Goal: Task Accomplishment & Management: Use online tool/utility

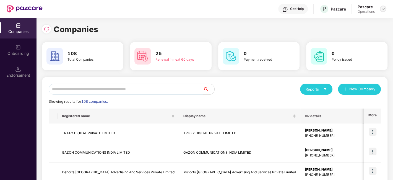
click at [382, 10] on img at bounding box center [382, 9] width 4 height 4
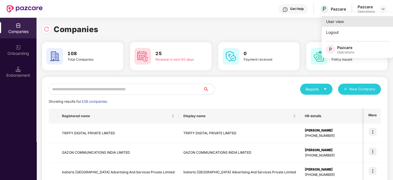
click at [341, 19] on div "User view" at bounding box center [357, 21] width 72 height 11
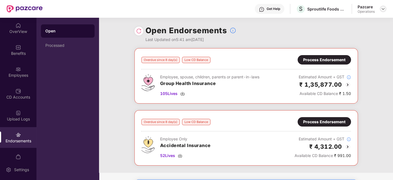
click at [384, 10] on img at bounding box center [382, 9] width 4 height 4
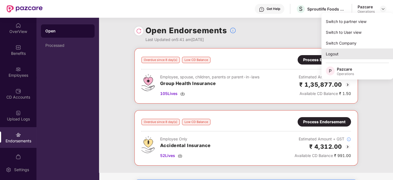
click at [331, 54] on div "Logout" at bounding box center [357, 53] width 72 height 11
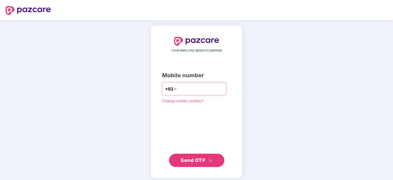
click at [208, 91] on input "number" at bounding box center [200, 88] width 45 height 9
type input "**********"
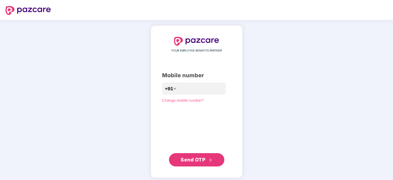
click at [199, 160] on span "Send OTP" at bounding box center [192, 159] width 25 height 6
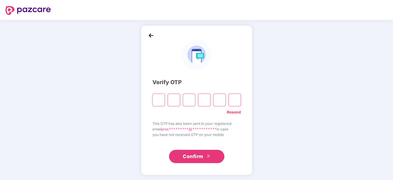
paste input "*"
type input "*"
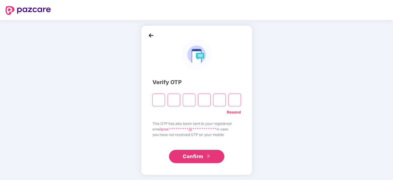
type input "*"
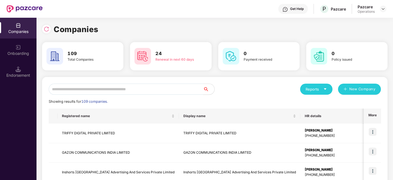
click at [133, 89] on input "text" at bounding box center [126, 88] width 154 height 11
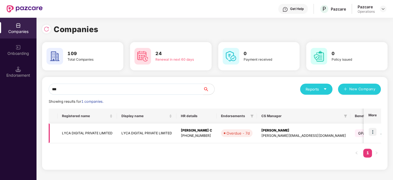
type input "***"
click at [372, 131] on img at bounding box center [372, 132] width 8 height 8
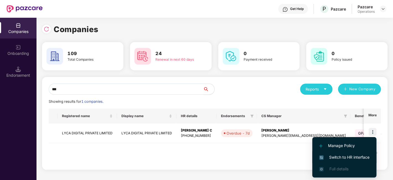
click at [341, 157] on span "Switch to HR interface" at bounding box center [344, 157] width 50 height 6
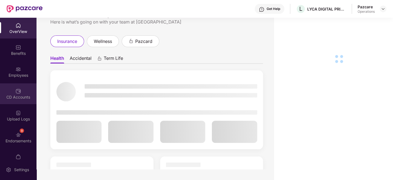
scroll to position [11, 0]
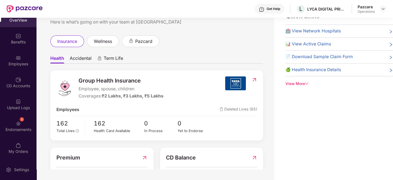
click at [12, 129] on div "Endorsements" at bounding box center [18, 130] width 36 height 6
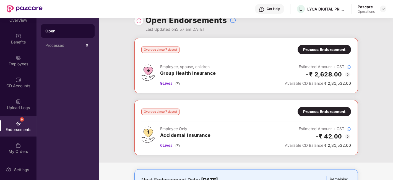
scroll to position [0, 0]
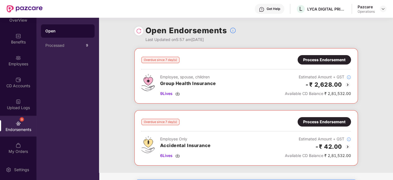
click at [323, 60] on div "Process Endorsement" at bounding box center [324, 60] width 42 height 6
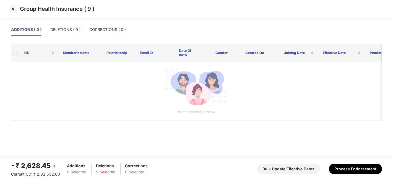
click at [12, 8] on img at bounding box center [12, 8] width 9 height 9
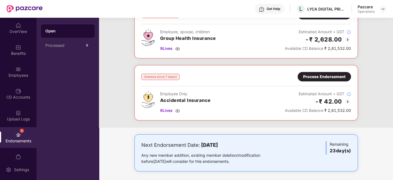
scroll to position [46, 0]
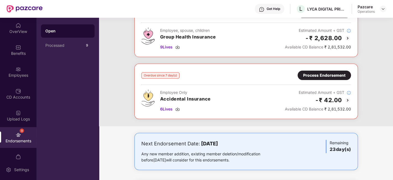
click at [312, 74] on div "Process Endorsement" at bounding box center [324, 75] width 42 height 6
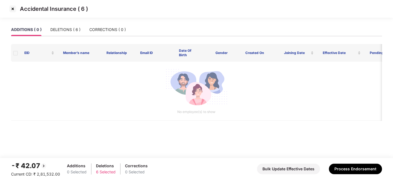
click at [13, 9] on img at bounding box center [12, 8] width 9 height 9
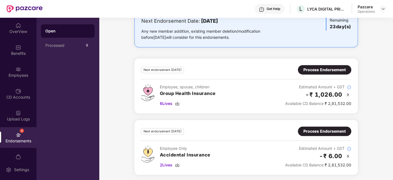
scroll to position [135, 0]
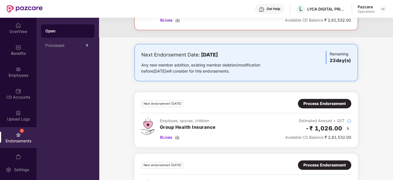
click at [314, 101] on div "Process Endorsement" at bounding box center [324, 103] width 42 height 6
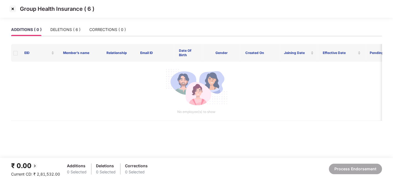
click at [12, 8] on img at bounding box center [12, 8] width 9 height 9
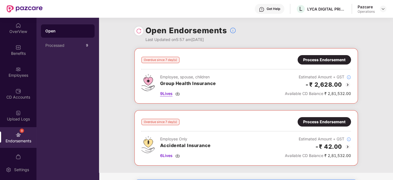
click at [167, 93] on span "9 Lives" at bounding box center [166, 93] width 12 height 6
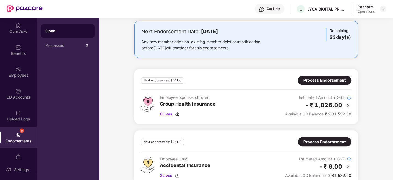
scroll to position [162, 0]
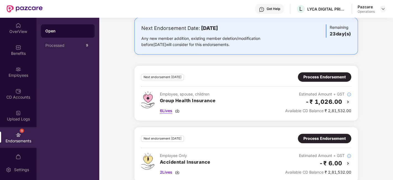
click at [164, 109] on span "6 Lives" at bounding box center [166, 110] width 12 height 6
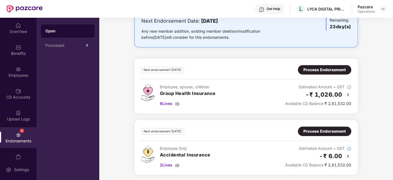
scroll to position [0, 0]
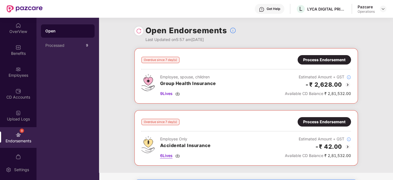
click at [167, 154] on span "6 Lives" at bounding box center [166, 155] width 12 height 6
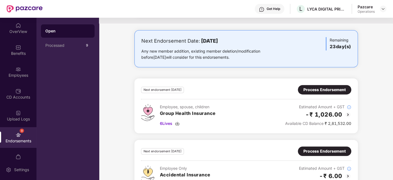
scroll to position [169, 0]
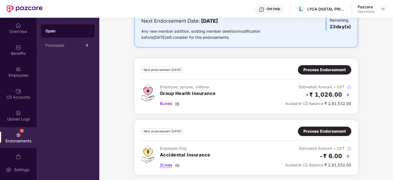
click at [167, 164] on span "2 Lives" at bounding box center [166, 165] width 12 height 6
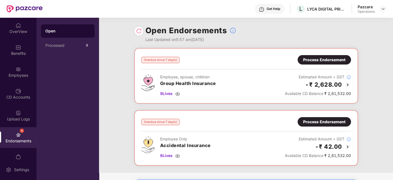
click at [319, 59] on div "Process Endorsement" at bounding box center [324, 60] width 42 height 6
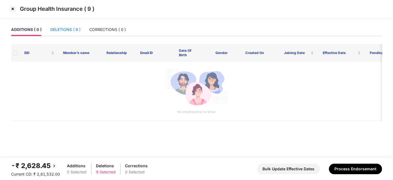
click at [64, 29] on div "DELETIONS ( 9 )" at bounding box center [65, 30] width 30 height 6
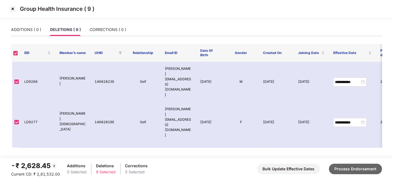
click at [346, 167] on button "Process Endorsement" at bounding box center [354, 168] width 53 height 10
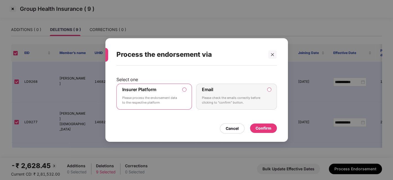
click at [261, 125] on div "Confirm" at bounding box center [263, 128] width 16 height 6
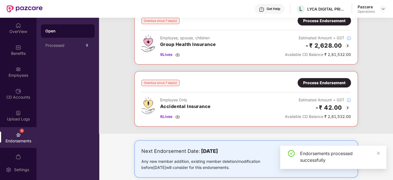
scroll to position [39, 0]
click at [315, 80] on div "Process Endorsement" at bounding box center [324, 82] width 42 height 6
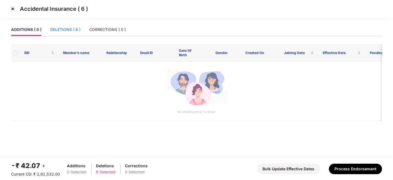
click at [62, 30] on div "DELETIONS ( 6 )" at bounding box center [65, 30] width 30 height 6
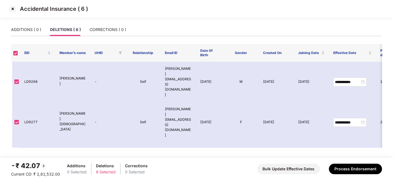
click at [14, 9] on img at bounding box center [12, 8] width 9 height 9
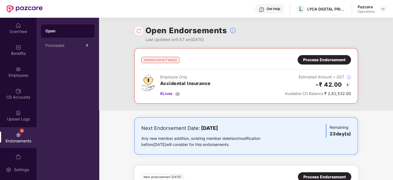
scroll to position [107, 0]
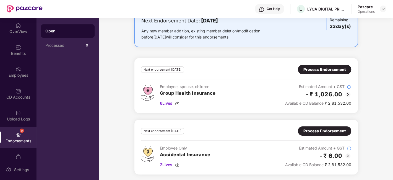
click at [324, 69] on div "Process Endorsement" at bounding box center [324, 69] width 42 height 6
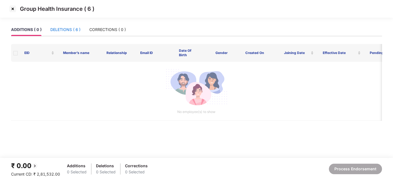
click at [61, 30] on div "DELETIONS ( 6 )" at bounding box center [65, 30] width 30 height 6
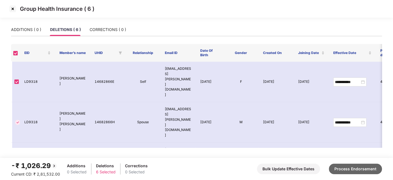
click at [356, 167] on button "Process Endorsement" at bounding box center [354, 168] width 53 height 10
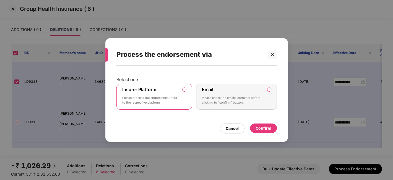
click at [258, 126] on div "Confirm" at bounding box center [263, 128] width 16 height 6
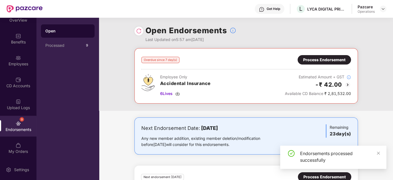
scroll to position [46, 0]
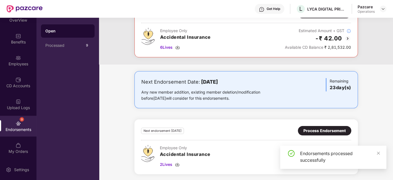
click at [322, 130] on div "Process Endorsement" at bounding box center [324, 130] width 42 height 6
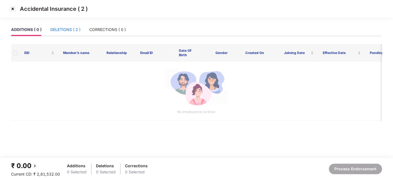
click at [54, 29] on div "DELETIONS ( 2 )" at bounding box center [65, 30] width 30 height 6
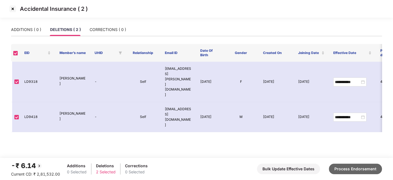
click at [354, 165] on button "Process Endorsement" at bounding box center [354, 168] width 53 height 10
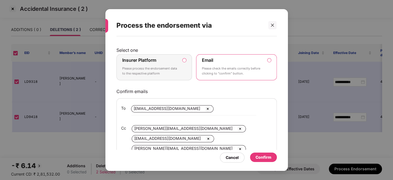
click at [166, 74] on p "Please process the endorsement data to the respective platform" at bounding box center [150, 71] width 56 height 10
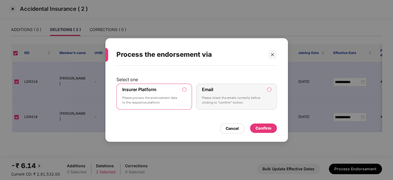
click at [264, 127] on div "Confirm" at bounding box center [263, 128] width 16 height 6
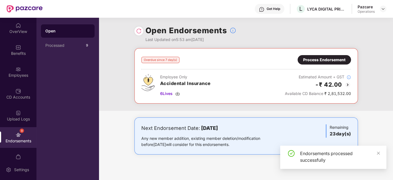
click at [315, 60] on div "Process Endorsement" at bounding box center [324, 60] width 42 height 6
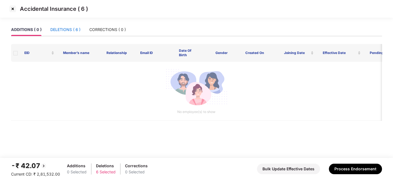
click at [65, 29] on div "DELETIONS ( 6 )" at bounding box center [65, 30] width 30 height 6
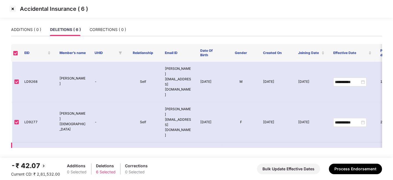
scroll to position [39, 0]
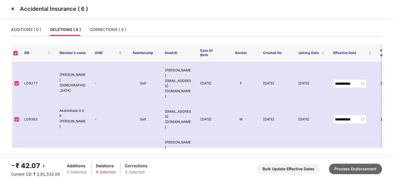
click at [352, 165] on button "Process Endorsement" at bounding box center [354, 168] width 53 height 10
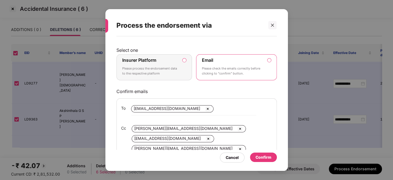
click at [172, 67] on p "Please process the endorsement data to the respective platform" at bounding box center [150, 71] width 56 height 10
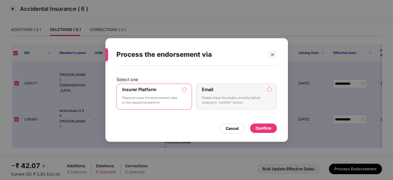
click at [266, 130] on div "Confirm" at bounding box center [263, 128] width 16 height 6
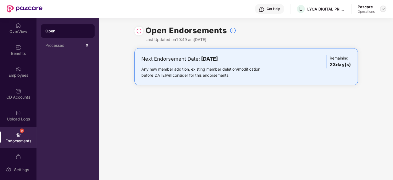
click at [380, 7] on img at bounding box center [382, 9] width 4 height 4
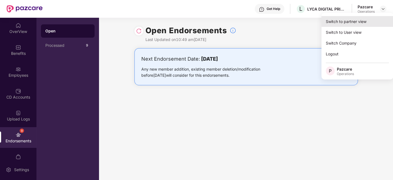
click at [344, 25] on div "Switch to partner view" at bounding box center [357, 21] width 72 height 11
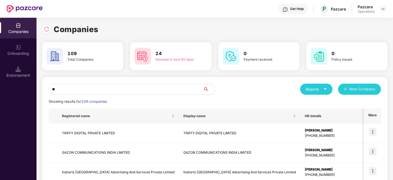
click at [186, 90] on input "**" at bounding box center [126, 88] width 154 height 11
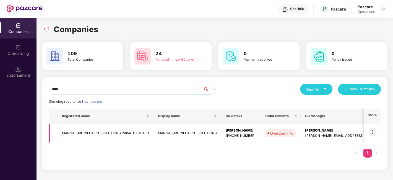
type input "****"
click at [370, 130] on img at bounding box center [372, 132] width 8 height 8
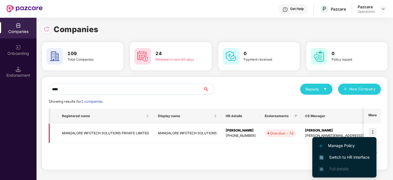
scroll to position [0, 78]
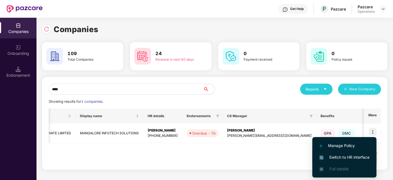
click at [337, 154] on span "Switch to HR interface" at bounding box center [344, 157] width 50 height 6
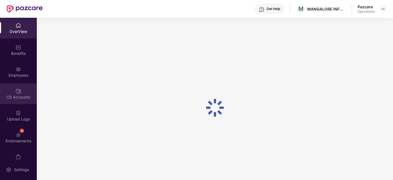
scroll to position [11, 0]
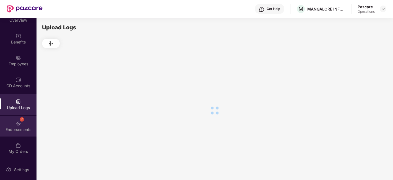
click at [10, 119] on div "14 Endorsements" at bounding box center [18, 125] width 36 height 21
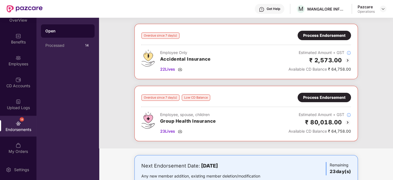
scroll to position [23, 0]
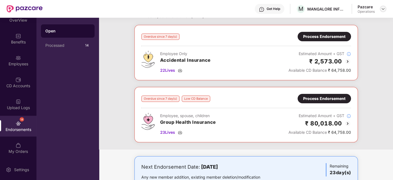
click at [382, 9] on img at bounding box center [382, 9] width 4 height 4
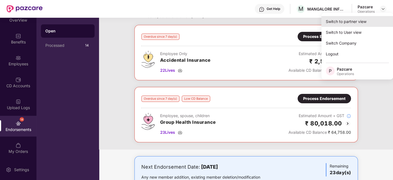
click at [357, 19] on div "Switch to partner view" at bounding box center [357, 21] width 72 height 11
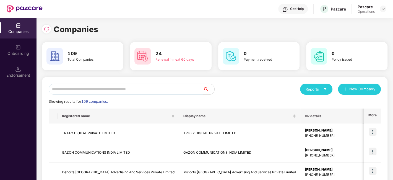
click at [147, 91] on input "text" at bounding box center [126, 88] width 154 height 11
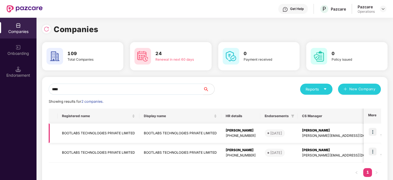
type input "****"
click at [96, 130] on td "BOOTLABS TECHNOLOGIES PRIVATE LIMITED" at bounding box center [98, 133] width 82 height 20
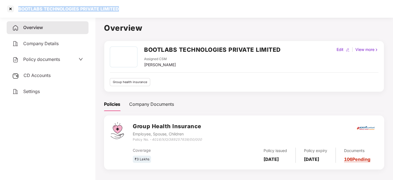
drag, startPoint x: 18, startPoint y: 8, endPoint x: 118, endPoint y: 9, distance: 100.0
click at [118, 9] on div "BOOTLABS TECHNOLOGIES PRIVATE LIMITED" at bounding box center [196, 9] width 393 height 18
copy div "BOOTLABS TECHNOLOGIES PRIVATE LIMITED"
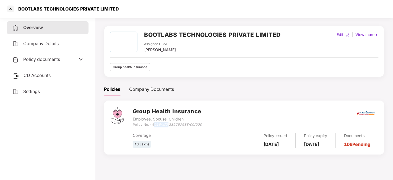
drag, startPoint x: 154, startPoint y: 124, endPoint x: 170, endPoint y: 124, distance: 16.0
click at [170, 124] on icon "4016/X/O/389257638/00/000" at bounding box center [176, 124] width 50 height 4
drag, startPoint x: 152, startPoint y: 124, endPoint x: 203, endPoint y: 122, distance: 50.6
click at [203, 122] on div "Group Health Insurance Employee, Spouse, Children Policy No. - 4016/X/O/3892576…" at bounding box center [255, 117] width 244 height 20
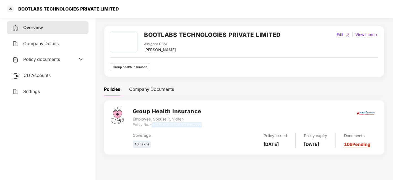
copy icon "4016/X/O/389257638/00/000"
click at [10, 7] on div at bounding box center [10, 8] width 9 height 9
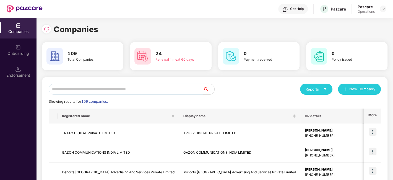
scroll to position [0, 0]
click at [141, 89] on input "text" at bounding box center [126, 88] width 154 height 11
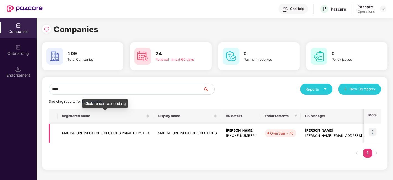
type input "****"
click at [102, 132] on td "MANGALORE INFOTECH SOLUTIONS PRIVATE LIMITED" at bounding box center [105, 133] width 96 height 20
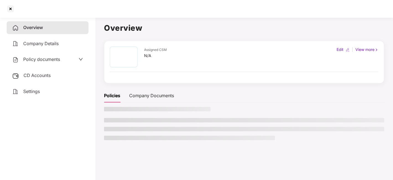
click at [33, 57] on span "Policy documents" at bounding box center [41, 59] width 37 height 6
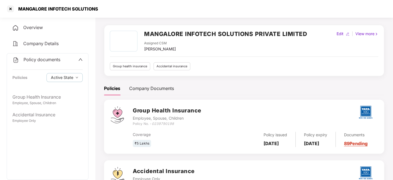
scroll to position [15, 0]
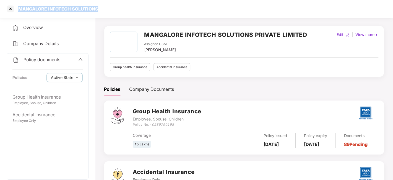
drag, startPoint x: 18, startPoint y: 8, endPoint x: 101, endPoint y: 10, distance: 82.6
click at [101, 10] on div "MANGALORE INFOTECH SOLUTIONS" at bounding box center [196, 9] width 393 height 18
copy div "MANGALORE INFOTECH SOLUTIONS"
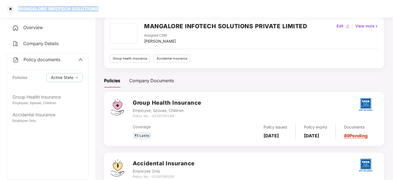
scroll to position [24, 0]
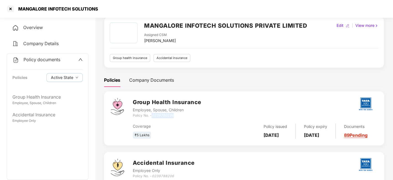
drag, startPoint x: 152, startPoint y: 115, endPoint x: 175, endPoint y: 114, distance: 22.1
click at [175, 114] on div "Policy No. - 0239790198" at bounding box center [167, 115] width 68 height 5
copy icon "0239790198"
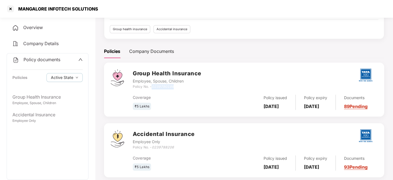
scroll to position [63, 0]
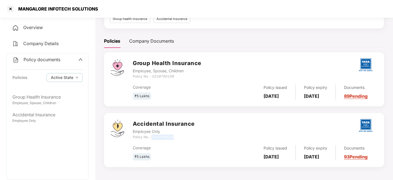
drag, startPoint x: 153, startPoint y: 137, endPoint x: 176, endPoint y: 136, distance: 22.7
click at [176, 136] on div "Policy No. - 0239788206" at bounding box center [164, 136] width 62 height 5
copy icon "0239788206"
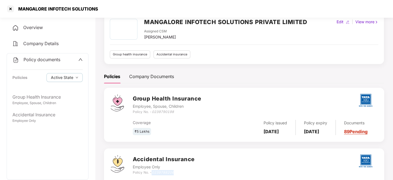
scroll to position [26, 0]
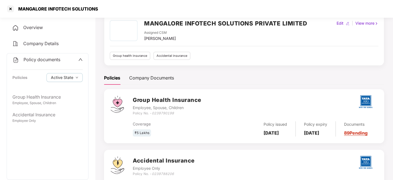
click at [36, 60] on span "Policy documents" at bounding box center [41, 60] width 37 height 6
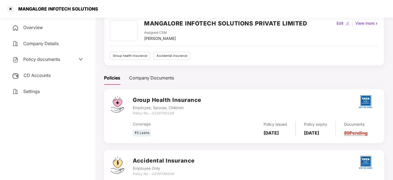
click at [35, 76] on span "CD Accounts" at bounding box center [36, 75] width 27 height 6
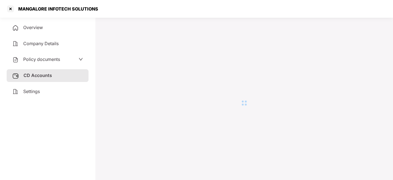
scroll to position [0, 0]
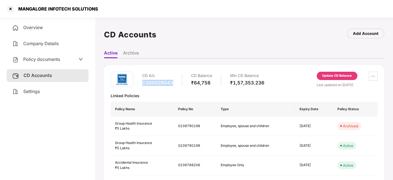
drag, startPoint x: 142, startPoint y: 81, endPoint x: 173, endPoint y: 82, distance: 31.5
click at [173, 82] on div "CD A/c C000028043 CD Balance ₹64,758 Min CD Balance ₹1,57,353.236" at bounding box center [203, 80] width 122 height 16
copy div "C000028043"
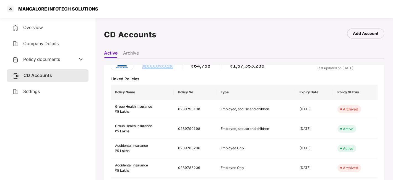
scroll to position [19, 0]
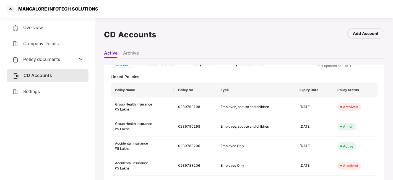
click at [38, 59] on span "Policy documents" at bounding box center [41, 59] width 37 height 6
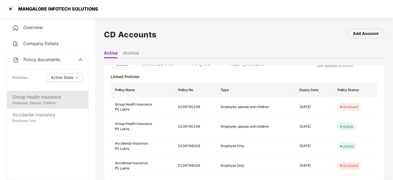
click at [35, 96] on div "Group Health Insurance" at bounding box center [47, 96] width 70 height 7
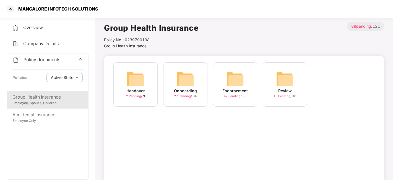
click at [32, 60] on span "Policy documents" at bounding box center [41, 60] width 37 height 6
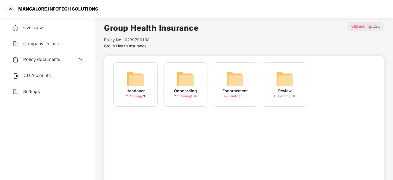
click at [33, 73] on span "CD Accounts" at bounding box center [36, 75] width 27 height 6
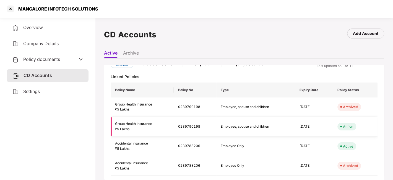
click at [186, 125] on td "0239790198" at bounding box center [194, 127] width 43 height 20
copy td "0239790198"
click at [186, 125] on td "0239790198" at bounding box center [194, 127] width 43 height 20
click at [10, 8] on div at bounding box center [10, 8] width 9 height 9
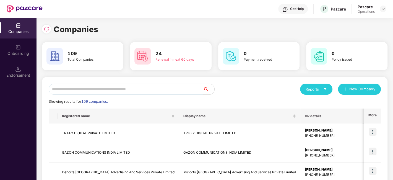
click at [116, 87] on input "text" at bounding box center [126, 88] width 154 height 11
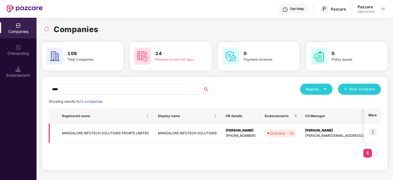
type input "****"
click at [375, 130] on img at bounding box center [372, 132] width 8 height 8
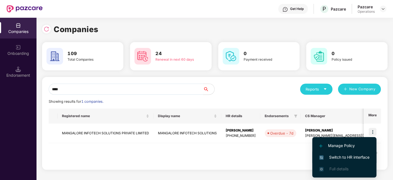
click at [341, 155] on span "Switch to HR interface" at bounding box center [344, 157] width 50 height 6
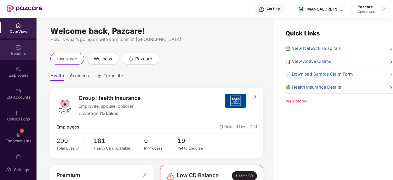
click at [13, 54] on div "Benefits" at bounding box center [18, 54] width 36 height 6
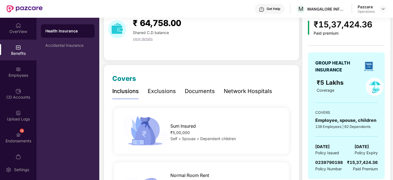
scroll to position [30, 0]
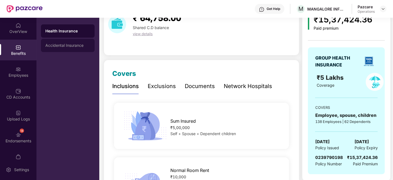
click at [67, 47] on div "Accidental Insurance" at bounding box center [67, 45] width 45 height 4
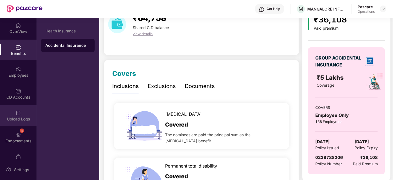
scroll to position [11, 0]
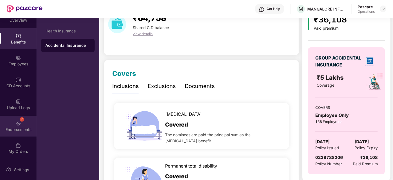
click at [5, 119] on div "14 Endorsements" at bounding box center [18, 125] width 36 height 21
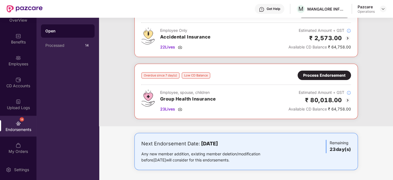
scroll to position [0, 0]
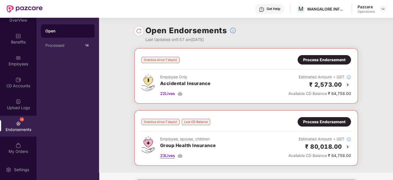
click at [167, 152] on span "23 Lives" at bounding box center [167, 155] width 15 height 6
click at [169, 91] on span "22 Lives" at bounding box center [167, 93] width 15 height 6
click at [321, 121] on div "Process Endorsement" at bounding box center [324, 122] width 42 height 6
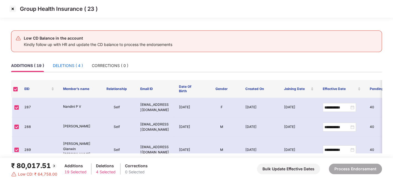
click at [67, 65] on div "DELETIONS ( 4 )" at bounding box center [68, 65] width 30 height 6
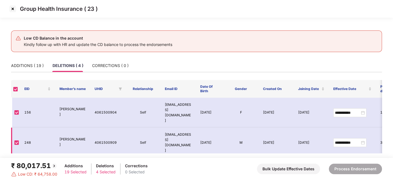
scroll to position [30, 0]
click at [12, 8] on img at bounding box center [12, 8] width 9 height 9
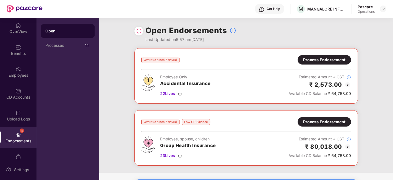
click at [308, 61] on div "Process Endorsement" at bounding box center [324, 60] width 42 height 6
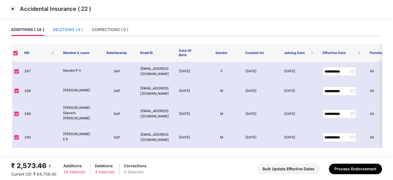
click at [66, 27] on div "DELETIONS ( 4 )" at bounding box center [68, 30] width 30 height 6
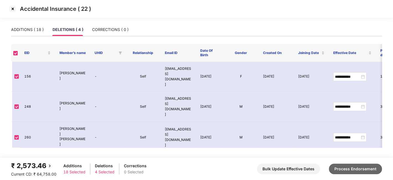
click at [347, 172] on button "Process Endorsement" at bounding box center [354, 168] width 53 height 10
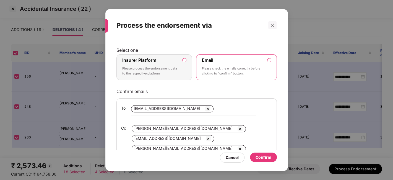
click at [170, 73] on p "Please process the endorsement data to the respective platform" at bounding box center [150, 71] width 56 height 10
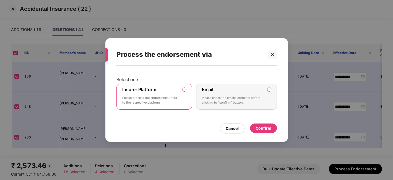
click at [257, 128] on div "Confirm" at bounding box center [263, 128] width 16 height 6
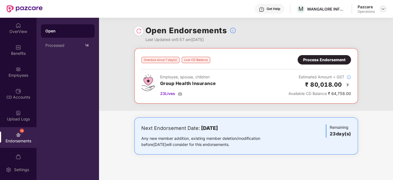
click at [381, 8] on img at bounding box center [382, 9] width 4 height 4
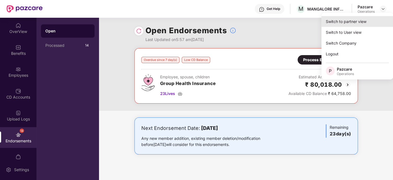
click at [341, 21] on div "Switch to partner view" at bounding box center [357, 21] width 72 height 11
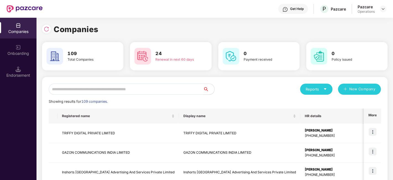
click at [173, 86] on input "text" at bounding box center [126, 88] width 154 height 11
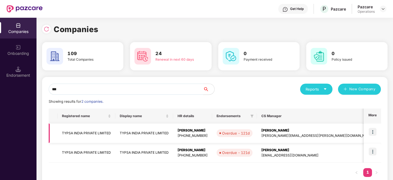
type input "***"
click at [373, 131] on img at bounding box center [372, 132] width 8 height 8
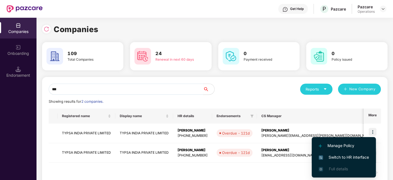
click at [335, 158] on span "Switch to HR interface" at bounding box center [343, 157] width 50 height 6
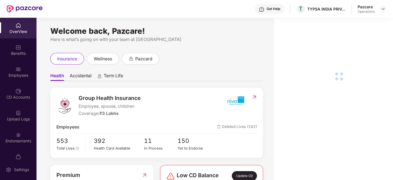
scroll to position [11, 0]
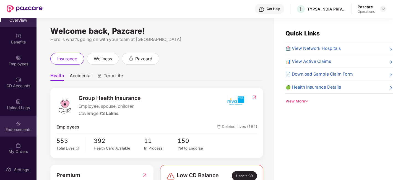
click at [15, 126] on div "Endorsements" at bounding box center [18, 125] width 36 height 21
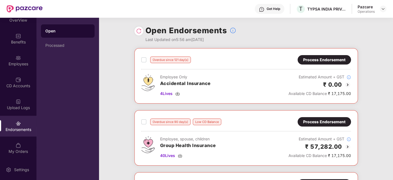
scroll to position [52, 0]
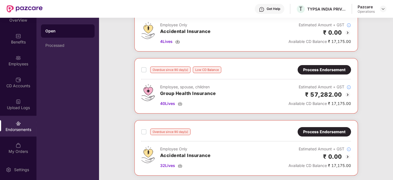
click at [309, 68] on div "Process Endorsement" at bounding box center [324, 70] width 42 height 6
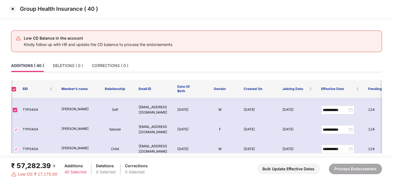
scroll to position [498, 2]
click at [13, 10] on img at bounding box center [12, 8] width 9 height 9
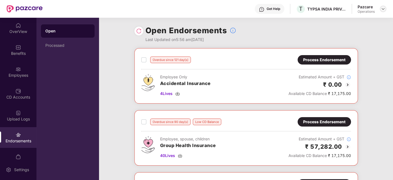
click at [380, 10] on img at bounding box center [382, 9] width 4 height 4
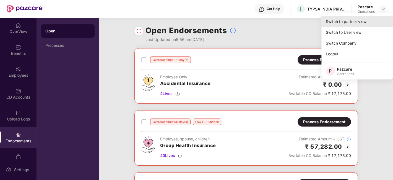
click at [345, 26] on div "Switch to partner view" at bounding box center [357, 21] width 72 height 11
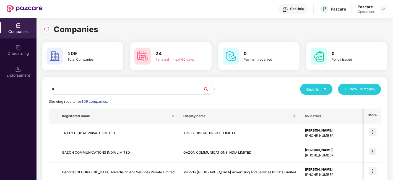
click at [184, 91] on input "*" at bounding box center [126, 88] width 154 height 11
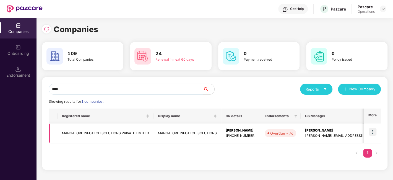
type input "****"
click at [373, 129] on img at bounding box center [372, 132] width 8 height 8
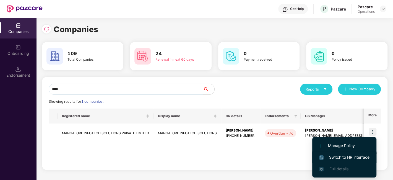
click at [349, 153] on li "Switch to HR interface" at bounding box center [344, 157] width 64 height 12
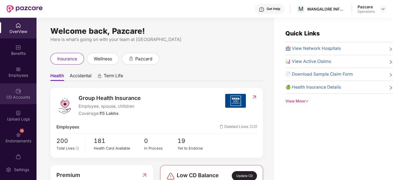
scroll to position [11, 0]
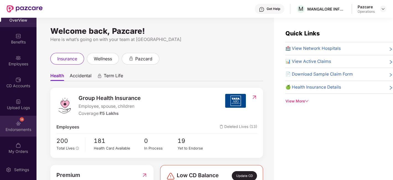
click at [11, 121] on div "14 Endorsements" at bounding box center [18, 125] width 36 height 21
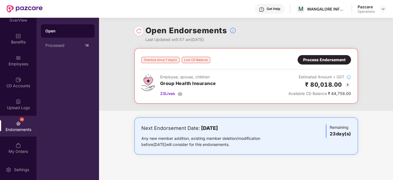
click at [312, 60] on div "Process Endorsement" at bounding box center [324, 60] width 42 height 6
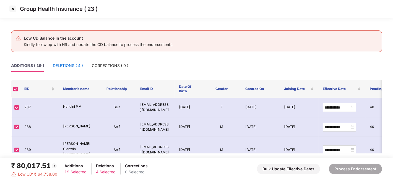
click at [65, 63] on div "DELETIONS ( 4 )" at bounding box center [68, 65] width 30 height 6
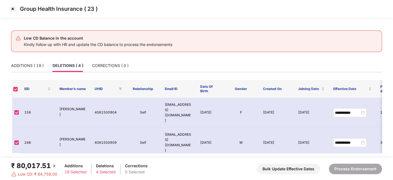
click at [13, 11] on img at bounding box center [12, 8] width 9 height 9
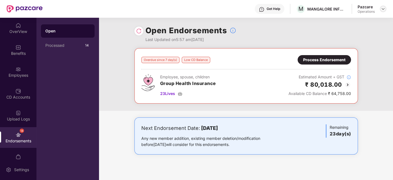
click at [383, 10] on img at bounding box center [382, 9] width 4 height 4
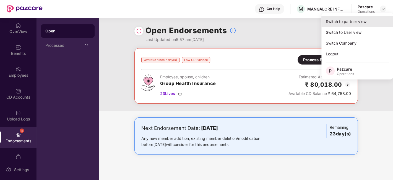
click at [344, 25] on div "Switch to partner view" at bounding box center [357, 21] width 72 height 11
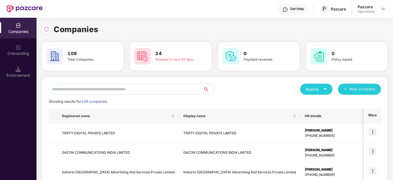
click at [171, 91] on input "text" at bounding box center [126, 88] width 154 height 11
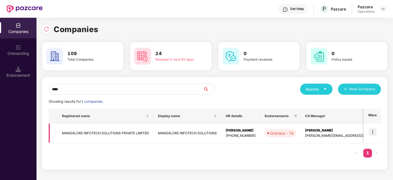
type input "****"
click at [108, 131] on td "MANGALORE INFOTECH SOLUTIONS PRIVATE LIMITED" at bounding box center [105, 133] width 96 height 20
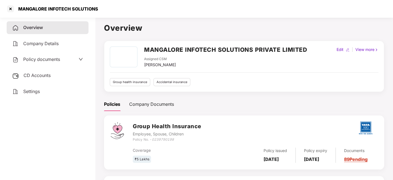
click at [35, 75] on span "CD Accounts" at bounding box center [36, 75] width 27 height 6
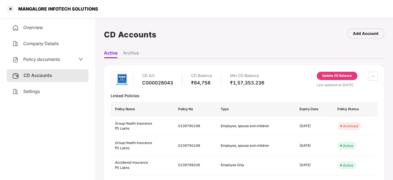
click at [334, 77] on div "Update CD Balance" at bounding box center [337, 75] width 30 height 5
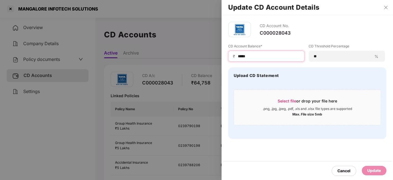
click at [253, 57] on input "*****" at bounding box center [268, 56] width 62 height 6
type input "*"
type input "******"
click at [372, 166] on div "Update" at bounding box center [373, 169] width 25 height 9
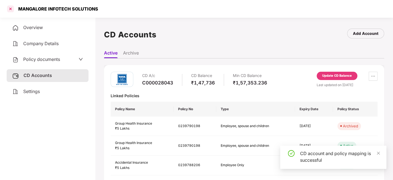
click at [9, 9] on div at bounding box center [10, 8] width 9 height 9
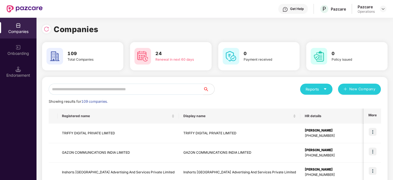
click at [94, 89] on input "text" at bounding box center [126, 88] width 154 height 11
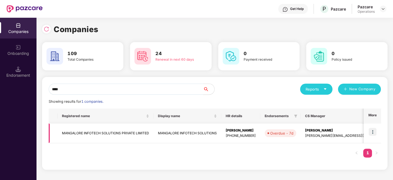
type input "****"
click at [372, 131] on img at bounding box center [372, 132] width 8 height 8
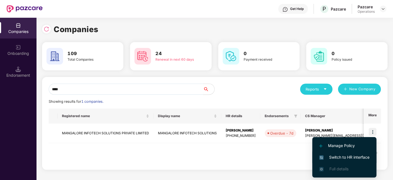
click at [348, 155] on span "Switch to HR interface" at bounding box center [344, 157] width 50 height 6
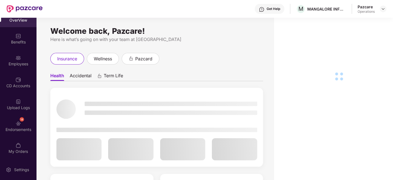
click at [13, 122] on div "14 Endorsements" at bounding box center [18, 125] width 36 height 21
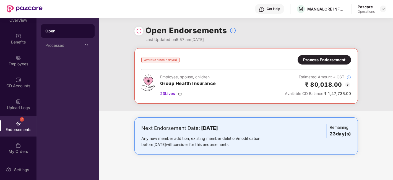
click at [314, 59] on div "Process Endorsement" at bounding box center [324, 60] width 42 height 6
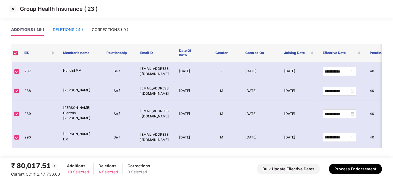
click at [59, 30] on div "DELETIONS ( 4 )" at bounding box center [68, 30] width 30 height 6
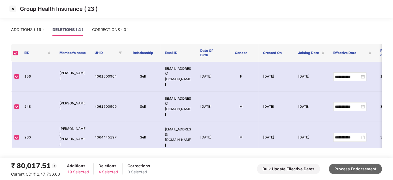
click at [348, 169] on button "Process Endorsement" at bounding box center [354, 168] width 53 height 10
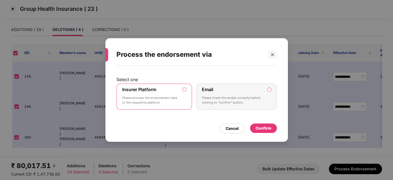
click at [260, 127] on div "Confirm" at bounding box center [263, 128] width 16 height 6
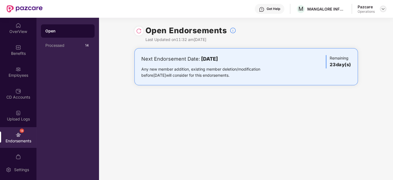
click at [384, 7] on img at bounding box center [382, 9] width 4 height 4
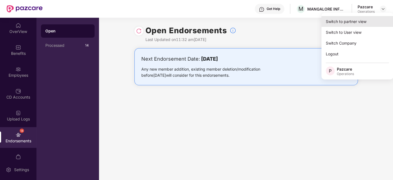
click at [351, 20] on div "Switch to partner view" at bounding box center [357, 21] width 72 height 11
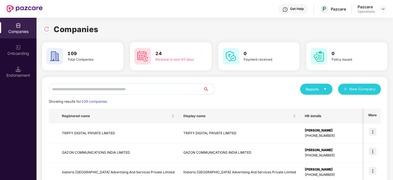
click at [189, 84] on input "text" at bounding box center [126, 88] width 154 height 11
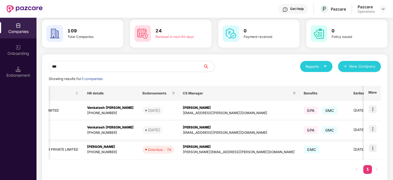
scroll to position [0, 193]
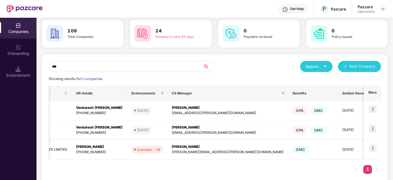
type input "***"
click at [370, 145] on img at bounding box center [372, 148] width 8 height 8
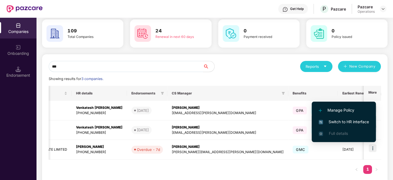
click at [339, 122] on span "Switch to HR interface" at bounding box center [343, 122] width 50 height 6
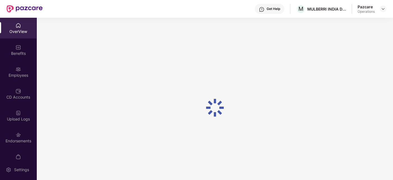
scroll to position [11, 0]
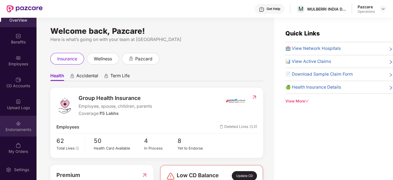
click at [17, 122] on img at bounding box center [18, 123] width 6 height 6
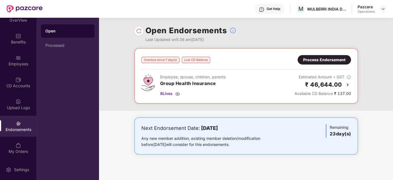
click at [319, 60] on div "Process Endorsement" at bounding box center [324, 60] width 42 height 6
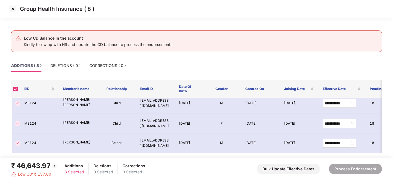
scroll to position [0, 0]
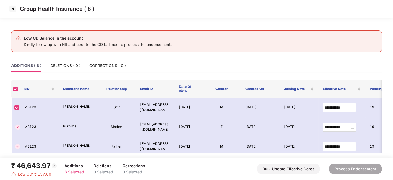
click at [10, 7] on img at bounding box center [12, 8] width 9 height 9
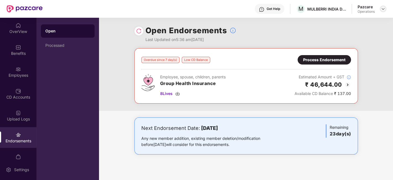
click at [382, 9] on img at bounding box center [382, 9] width 4 height 4
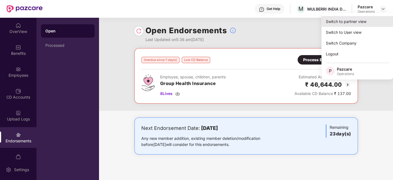
click at [354, 16] on div "Switch to partner view" at bounding box center [357, 21] width 72 height 11
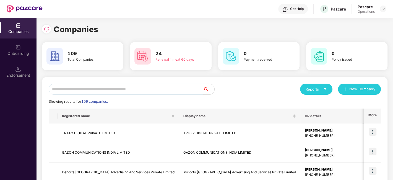
click at [186, 84] on input "text" at bounding box center [126, 88] width 154 height 11
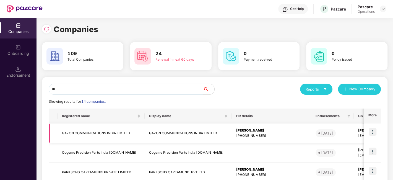
type input "*"
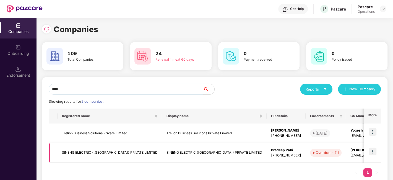
scroll to position [0, 139]
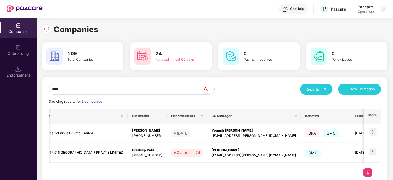
type input "****"
click at [371, 150] on img at bounding box center [372, 151] width 8 height 8
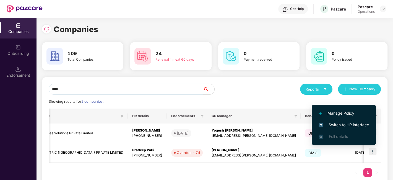
click at [340, 122] on span "Switch to HR interface" at bounding box center [343, 125] width 50 height 6
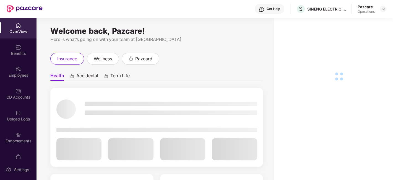
scroll to position [11, 0]
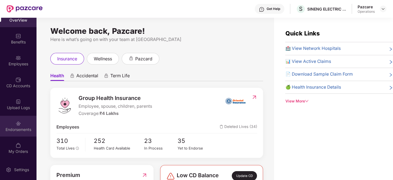
click at [14, 123] on div "Endorsements" at bounding box center [18, 125] width 36 height 21
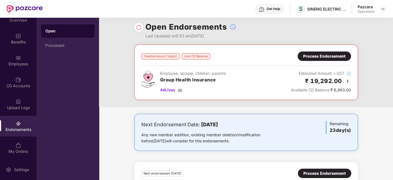
scroll to position [0, 0]
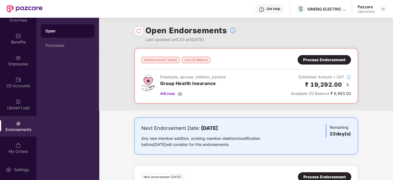
click at [317, 61] on div "Process Endorsement" at bounding box center [324, 60] width 42 height 6
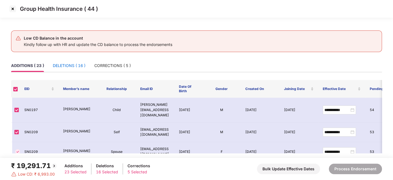
click at [65, 67] on div "DELETIONS ( 16 )" at bounding box center [69, 65] width 33 height 6
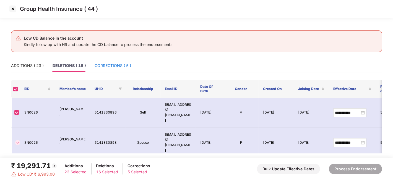
click at [103, 66] on div "CORRECTIONS ( 5 )" at bounding box center [112, 65] width 36 height 6
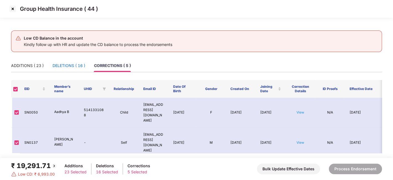
click at [69, 67] on div "DELETIONS ( 16 )" at bounding box center [68, 65] width 33 height 6
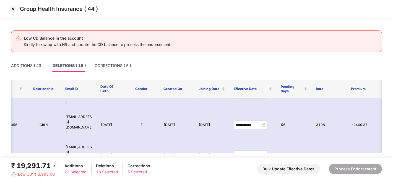
scroll to position [0, 99]
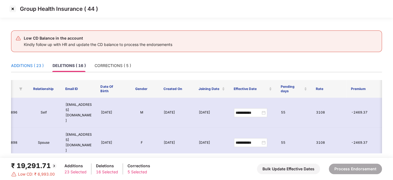
click at [26, 65] on div "ADDITIONS ( 23 )" at bounding box center [27, 65] width 33 height 6
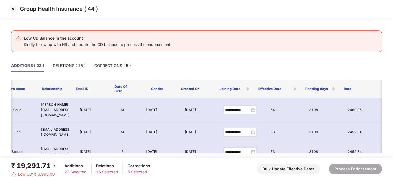
click at [13, 9] on img at bounding box center [12, 8] width 9 height 9
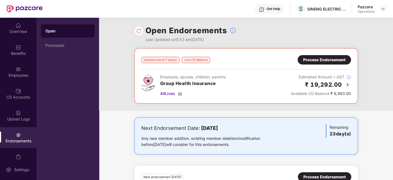
click at [347, 84] on img at bounding box center [347, 84] width 7 height 7
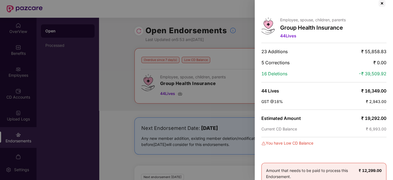
scroll to position [0, 0]
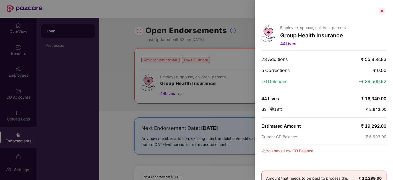
click at [381, 12] on div at bounding box center [381, 11] width 9 height 9
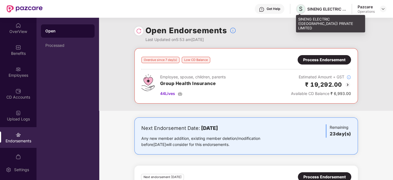
click at [299, 9] on span "S" at bounding box center [301, 9] width 4 height 7
drag, startPoint x: 298, startPoint y: 19, endPoint x: 313, endPoint y: 25, distance: 16.6
click at [313, 25] on div "SINENG ELECTRIC ([GEOGRAPHIC_DATA]) PRIVATE LIMITED" at bounding box center [330, 23] width 69 height 17
copy div "SINENG ELECTRIC ([GEOGRAPHIC_DATA]) PRIVATE LIMITED"
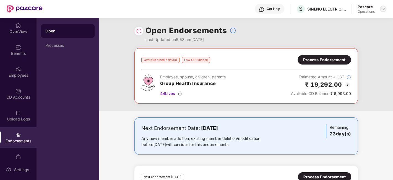
click at [382, 8] on img at bounding box center [382, 9] width 4 height 4
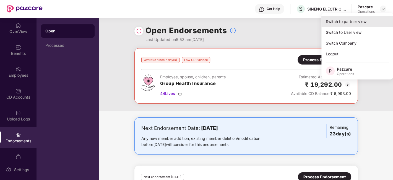
click at [352, 25] on div "Switch to partner view" at bounding box center [357, 21] width 72 height 11
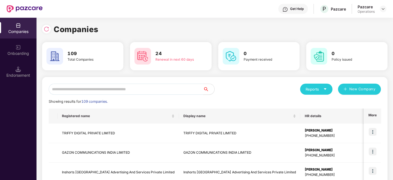
click at [187, 88] on input "text" at bounding box center [126, 88] width 154 height 11
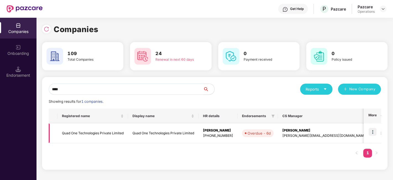
type input "****"
click at [371, 132] on img at bounding box center [372, 132] width 8 height 8
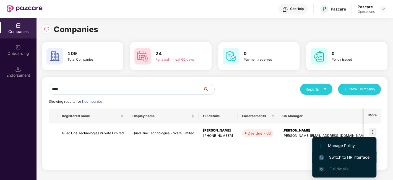
click at [332, 154] on span "Switch to HR interface" at bounding box center [344, 157] width 50 height 6
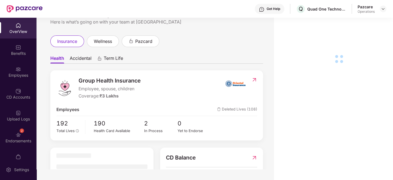
scroll to position [11, 0]
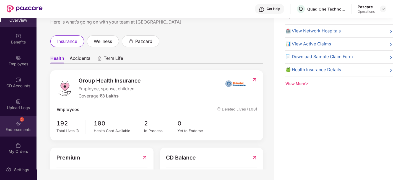
click at [13, 121] on div "2 Endorsements" at bounding box center [18, 125] width 36 height 21
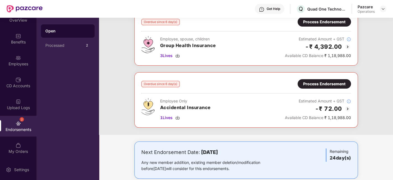
scroll to position [0, 0]
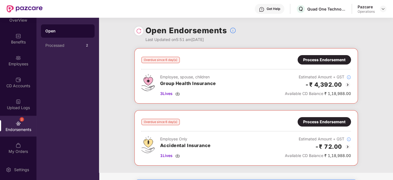
click at [323, 62] on div "Process Endorsement" at bounding box center [324, 60] width 42 height 6
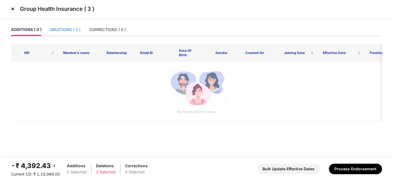
click at [66, 30] on div "DELETIONS ( 3 )" at bounding box center [65, 30] width 30 height 6
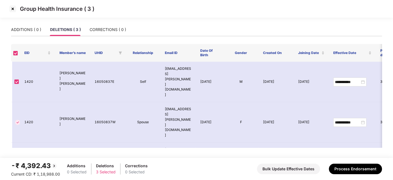
click at [16, 7] on img at bounding box center [12, 8] width 9 height 9
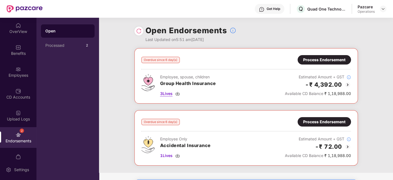
click at [165, 94] on span "3 Lives" at bounding box center [166, 93] width 12 height 6
click at [322, 61] on div "Process Endorsement" at bounding box center [324, 60] width 42 height 6
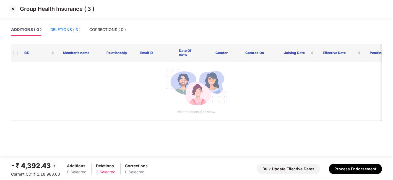
click at [67, 31] on div "DELETIONS ( 3 )" at bounding box center [65, 30] width 30 height 6
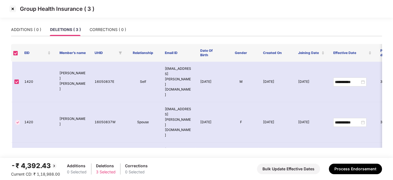
click at [12, 10] on img at bounding box center [12, 8] width 9 height 9
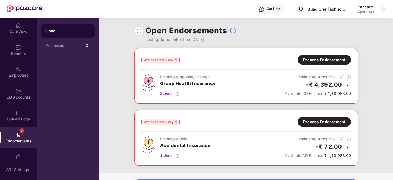
scroll to position [46, 0]
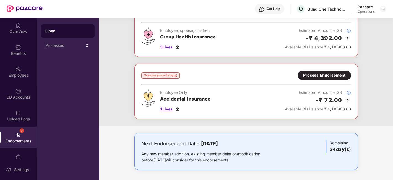
click at [166, 108] on span "1 Lives" at bounding box center [166, 109] width 12 height 6
click at [305, 74] on div "Process Endorsement" at bounding box center [324, 75] width 42 height 6
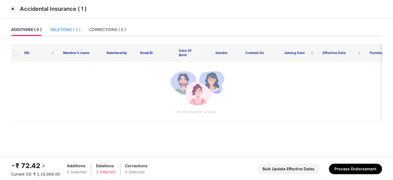
click at [65, 31] on div "DELETIONS ( 1 )" at bounding box center [65, 30] width 30 height 6
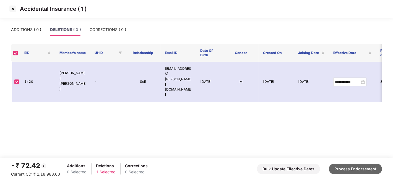
click at [351, 168] on button "Process Endorsement" at bounding box center [354, 168] width 53 height 10
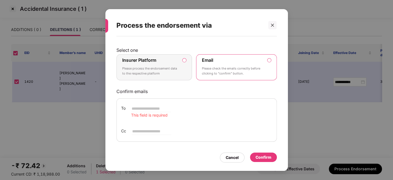
click at [163, 68] on p "Please process the endorsement data to the respective platform" at bounding box center [150, 71] width 56 height 10
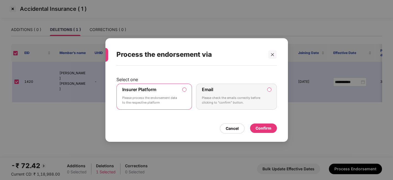
click at [263, 126] on div "Confirm" at bounding box center [263, 128] width 16 height 6
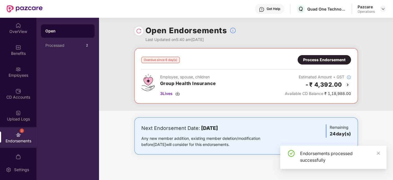
click at [316, 58] on div "Process Endorsement" at bounding box center [324, 60] width 42 height 6
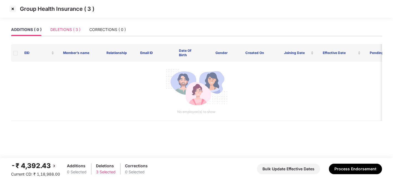
click at [59, 33] on div "DELETIONS ( 3 )" at bounding box center [65, 29] width 30 height 13
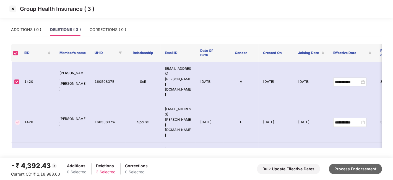
click at [358, 168] on button "Process Endorsement" at bounding box center [354, 168] width 53 height 10
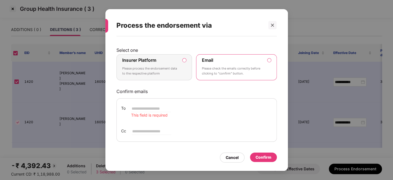
click at [170, 63] on div "Insurer Platform Please process the endorsement data to the respective platform" at bounding box center [150, 67] width 56 height 20
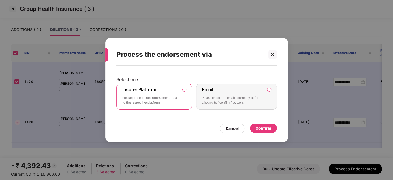
click at [260, 124] on div "Confirm" at bounding box center [263, 127] width 27 height 9
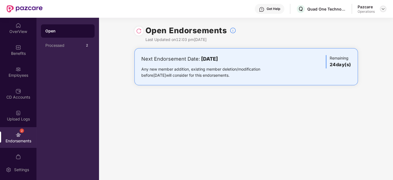
click at [383, 8] on img at bounding box center [382, 9] width 4 height 4
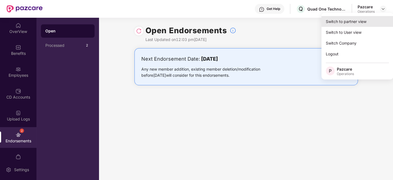
click at [359, 22] on div "Switch to partner view" at bounding box center [357, 21] width 72 height 11
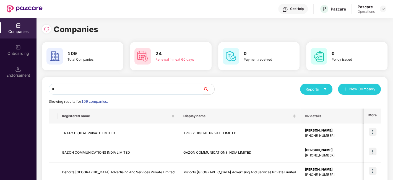
click at [146, 88] on input "*" at bounding box center [126, 88] width 154 height 11
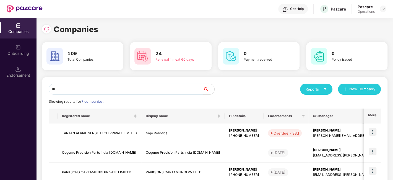
type input "*"
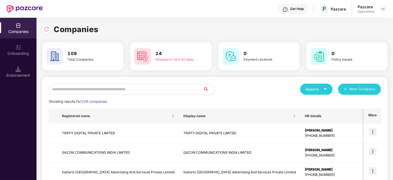
paste input "**********"
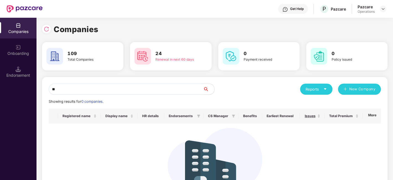
type input "*"
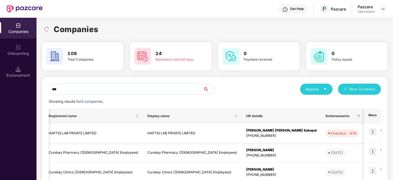
scroll to position [0, 13]
click at [142, 86] on input "***" at bounding box center [126, 88] width 154 height 11
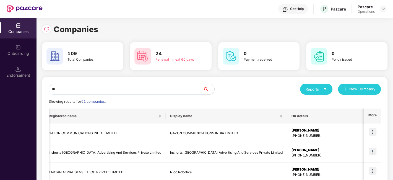
type input "*"
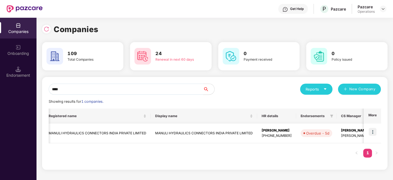
type input "****"
click at [371, 131] on img at bounding box center [372, 132] width 8 height 8
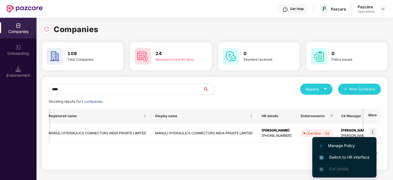
click at [347, 156] on span "Switch to HR interface" at bounding box center [344, 157] width 50 height 6
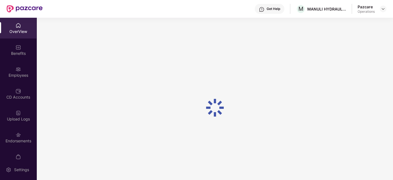
scroll to position [11, 0]
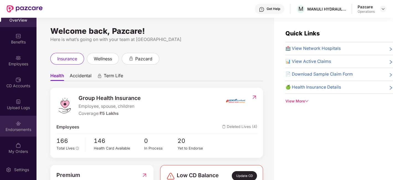
click at [11, 120] on div "Endorsements" at bounding box center [18, 125] width 36 height 21
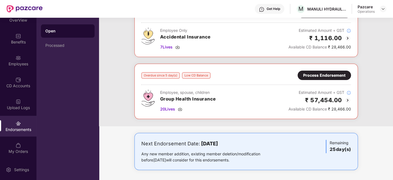
scroll to position [0, 0]
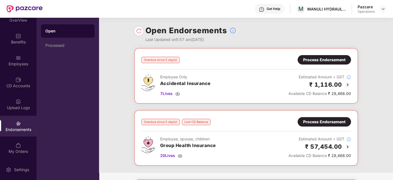
click at [319, 122] on div "Process Endorsement" at bounding box center [324, 122] width 42 height 6
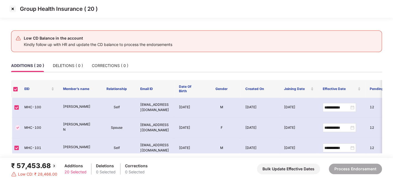
click at [13, 8] on img at bounding box center [12, 8] width 9 height 9
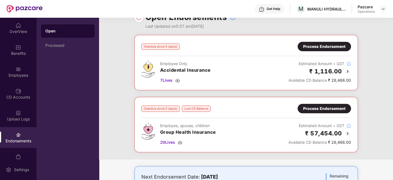
scroll to position [11, 0]
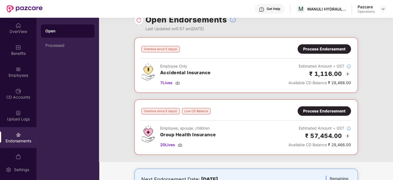
click at [316, 109] on div "Process Endorsement" at bounding box center [324, 111] width 42 height 6
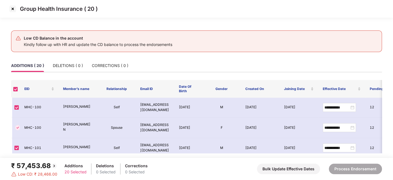
click at [12, 11] on img at bounding box center [12, 8] width 9 height 9
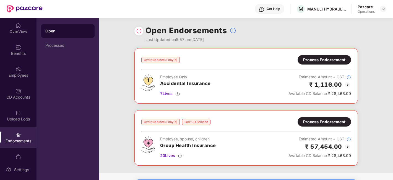
click at [311, 116] on div "Overdue since 5 day(s) Low CD Balance Process Endorsement Employee, spouse, chi…" at bounding box center [245, 137] width 223 height 55
click at [319, 119] on div "Process Endorsement" at bounding box center [324, 122] width 42 height 6
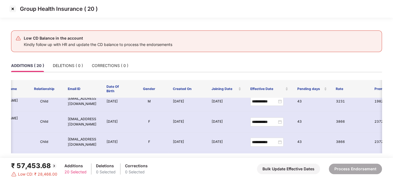
scroll to position [338, 72]
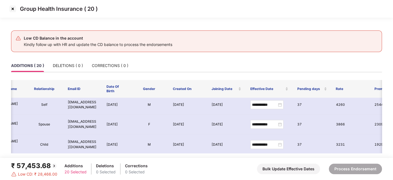
click at [14, 8] on img at bounding box center [12, 8] width 9 height 9
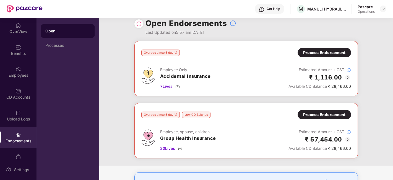
scroll to position [9, 0]
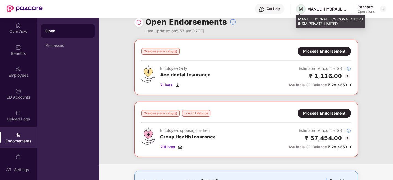
click at [298, 10] on span "M" at bounding box center [300, 9] width 5 height 7
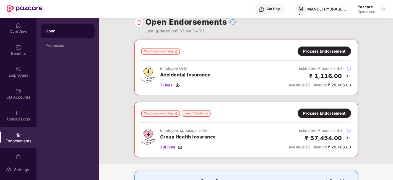
click at [302, 7] on span "M" at bounding box center [300, 9] width 5 height 7
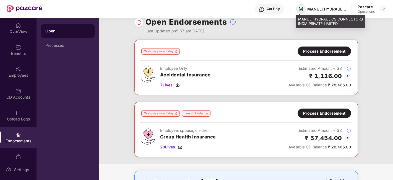
click at [300, 10] on span "M" at bounding box center [300, 9] width 5 height 7
drag, startPoint x: 298, startPoint y: 19, endPoint x: 338, endPoint y: 25, distance: 40.7
click at [338, 25] on div "MANULI HYDRAULICS CONNECTORS INDIA PRIVATE LIMITED" at bounding box center [330, 21] width 69 height 13
copy div "MANULI HYDRAULICS CONNECTORS INDIA PRIVATE LIMITED"
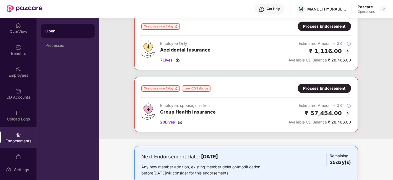
scroll to position [39, 0]
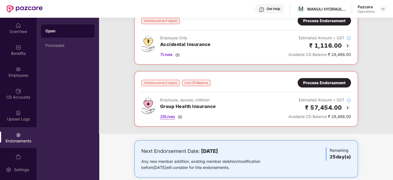
click at [167, 113] on span "20 Lives" at bounding box center [167, 116] width 15 height 6
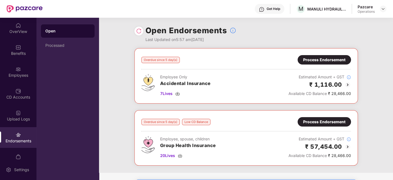
click at [385, 12] on div at bounding box center [382, 9] width 7 height 7
click at [383, 9] on img at bounding box center [382, 9] width 4 height 4
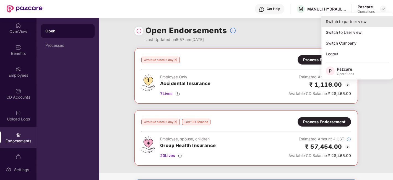
click at [348, 22] on div "Switch to partner view" at bounding box center [357, 21] width 72 height 11
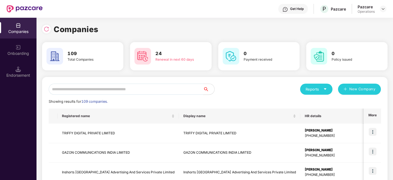
click at [178, 89] on input "text" at bounding box center [126, 88] width 154 height 11
type input "*"
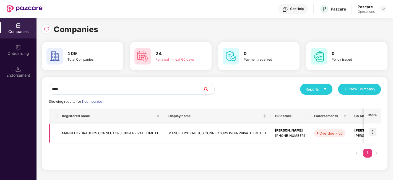
type input "****"
click at [371, 130] on img at bounding box center [372, 132] width 8 height 8
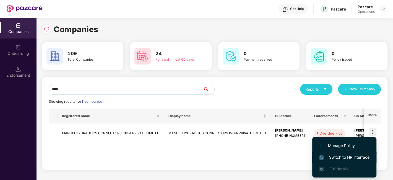
click at [344, 156] on span "Switch to HR interface" at bounding box center [344, 157] width 50 height 6
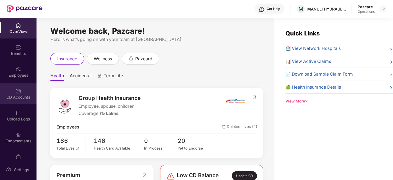
scroll to position [11, 0]
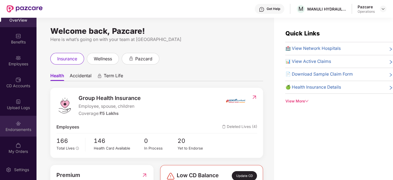
click at [11, 120] on div "Endorsements" at bounding box center [18, 125] width 36 height 21
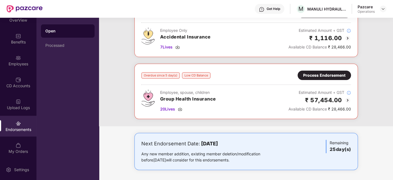
scroll to position [0, 0]
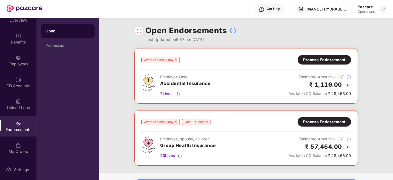
click at [382, 10] on img at bounding box center [382, 9] width 4 height 4
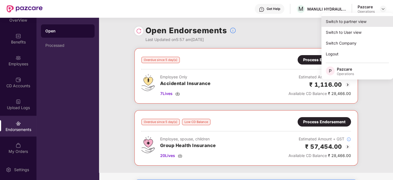
click at [340, 19] on div "Switch to partner view" at bounding box center [357, 21] width 72 height 11
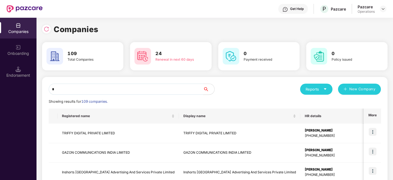
click at [171, 89] on input "*" at bounding box center [126, 88] width 154 height 11
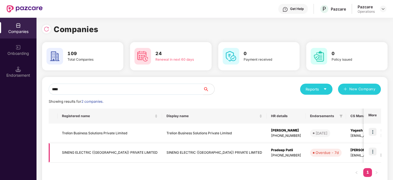
type input "****"
click at [113, 151] on td "SINENG ELECTRIC ([GEOGRAPHIC_DATA]) PRIVATE LIMITED" at bounding box center [109, 153] width 104 height 20
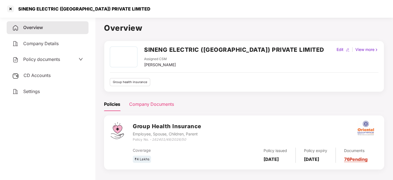
scroll to position [15, 0]
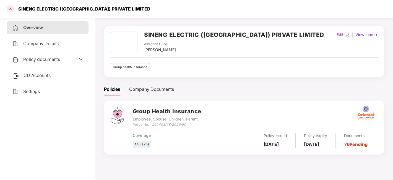
click at [11, 7] on div at bounding box center [10, 8] width 9 height 9
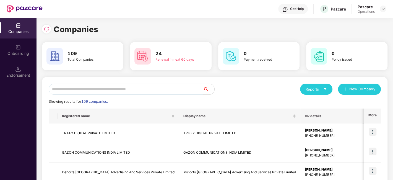
click at [122, 86] on input "text" at bounding box center [126, 88] width 154 height 11
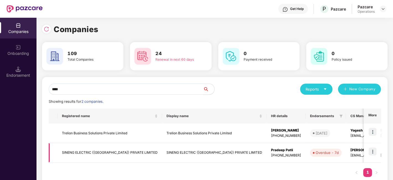
type input "****"
click at [81, 154] on td "SINENG ELECTRIC ([GEOGRAPHIC_DATA]) PRIVATE LIMITED" at bounding box center [109, 153] width 104 height 20
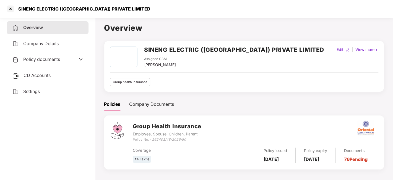
click at [42, 78] on div "CD Accounts" at bounding box center [48, 75] width 82 height 13
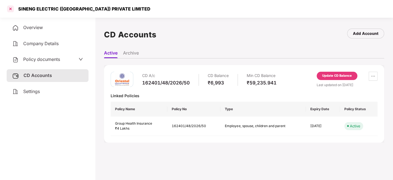
click at [12, 8] on div at bounding box center [10, 8] width 9 height 9
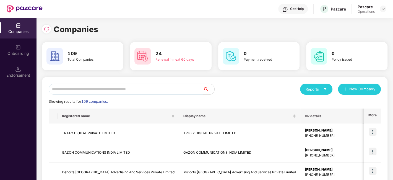
click at [162, 92] on input "text" at bounding box center [126, 88] width 154 height 11
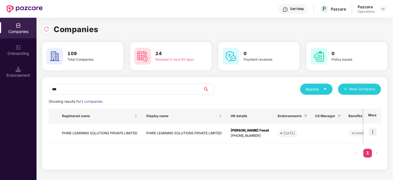
type input "***"
click at [9, 78] on div "Endorsement" at bounding box center [18, 71] width 36 height 21
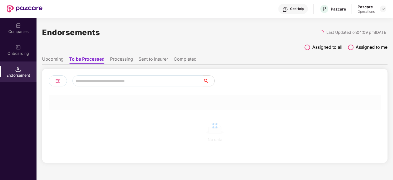
click at [93, 80] on input "text" at bounding box center [137, 80] width 131 height 11
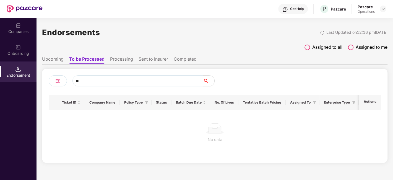
type input "*"
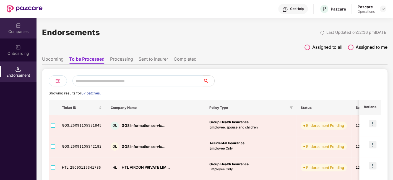
click at [15, 25] on img at bounding box center [18, 26] width 6 height 6
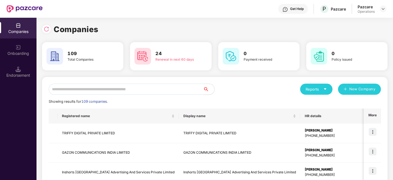
click at [98, 90] on input "text" at bounding box center [126, 88] width 154 height 11
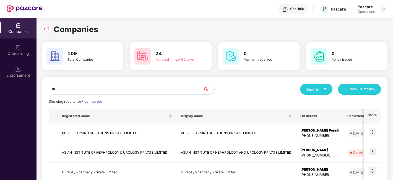
type input "*"
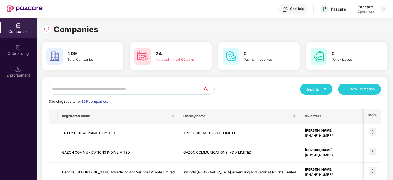
click at [72, 85] on input "text" at bounding box center [126, 88] width 154 height 11
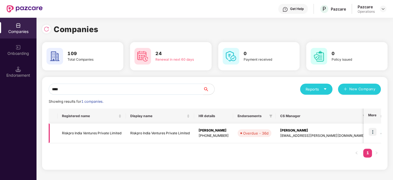
type input "****"
click at [372, 128] on img at bounding box center [372, 132] width 8 height 8
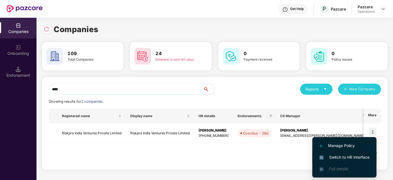
click at [334, 156] on span "Switch to HR interface" at bounding box center [344, 157] width 50 height 6
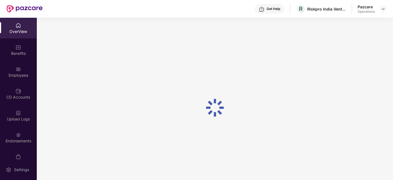
scroll to position [11, 0]
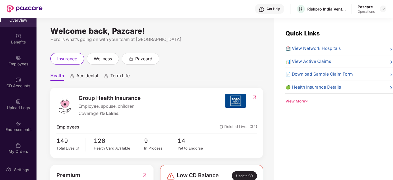
click at [11, 118] on div "Endorsements" at bounding box center [18, 125] width 36 height 21
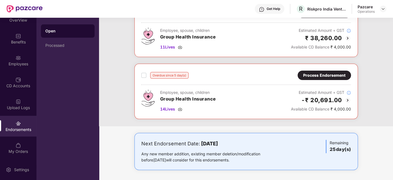
scroll to position [0, 0]
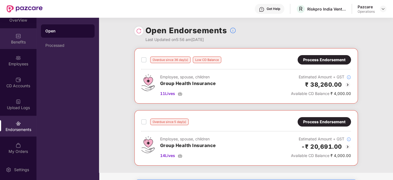
click at [12, 41] on div "Benefits" at bounding box center [18, 42] width 36 height 6
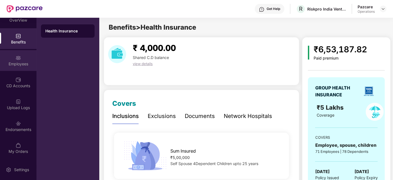
click at [23, 60] on div "Employees" at bounding box center [18, 60] width 36 height 21
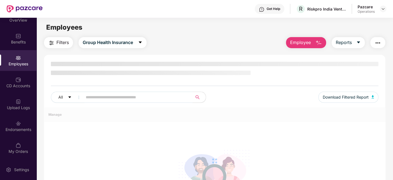
click at [109, 95] on input "text" at bounding box center [135, 97] width 99 height 8
paste input "***"
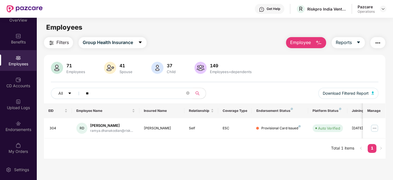
type input "*"
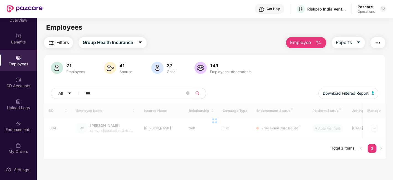
type input "***"
click at [384, 6] on div at bounding box center [382, 9] width 7 height 7
click at [383, 8] on img at bounding box center [382, 9] width 4 height 4
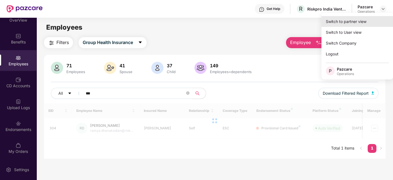
click at [349, 22] on div "Switch to partner view" at bounding box center [357, 21] width 72 height 11
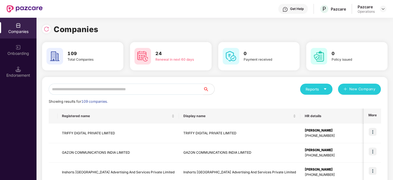
click at [145, 89] on input "text" at bounding box center [126, 88] width 154 height 11
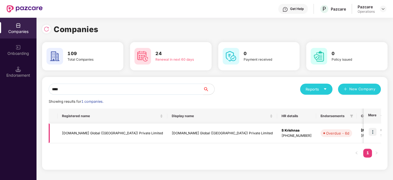
type input "****"
click at [373, 131] on img at bounding box center [372, 132] width 8 height 8
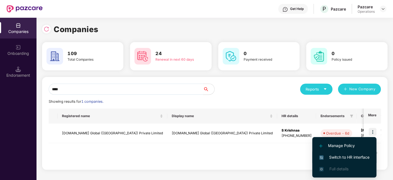
click at [348, 157] on span "Switch to HR interface" at bounding box center [344, 157] width 50 height 6
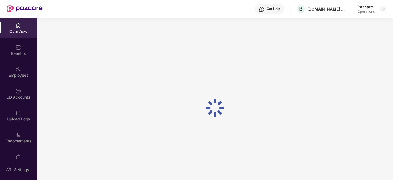
scroll to position [11, 0]
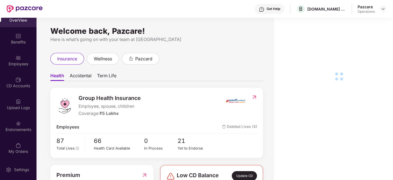
click at [15, 125] on img at bounding box center [18, 123] width 6 height 6
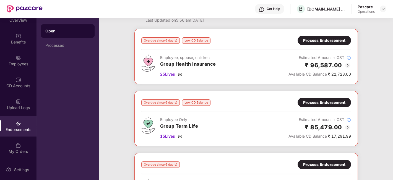
scroll to position [0, 0]
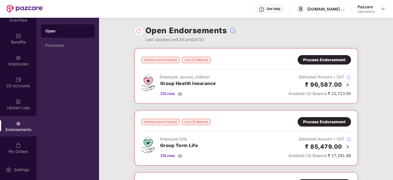
click at [320, 57] on div "Process Endorsement" at bounding box center [324, 60] width 42 height 6
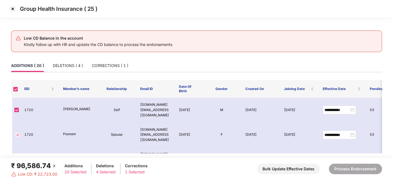
click at [12, 7] on img at bounding box center [12, 8] width 9 height 9
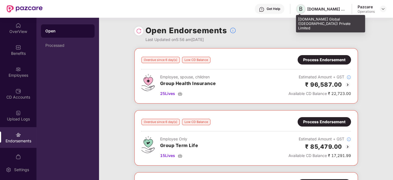
click at [301, 8] on span "B" at bounding box center [301, 9] width 4 height 7
drag, startPoint x: 298, startPoint y: 19, endPoint x: 311, endPoint y: 22, distance: 13.1
click at [311, 22] on div "[DOMAIN_NAME] Global ([GEOGRAPHIC_DATA]) Private Limited" at bounding box center [330, 23] width 69 height 17
copy div "[DOMAIN_NAME] Global ([GEOGRAPHIC_DATA]) Private Limited"
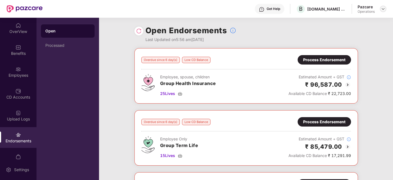
click at [383, 7] on img at bounding box center [382, 9] width 4 height 4
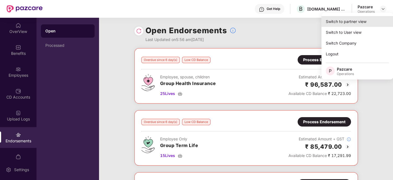
click at [345, 22] on div "Switch to partner view" at bounding box center [357, 21] width 72 height 11
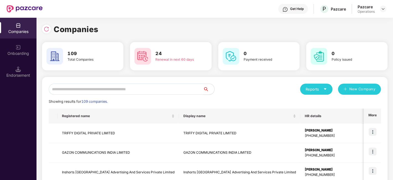
click at [157, 88] on input "text" at bounding box center [126, 88] width 154 height 11
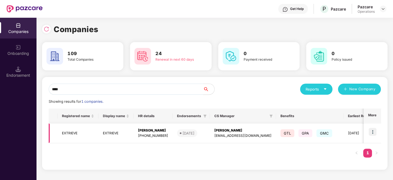
type input "****"
click at [372, 131] on img at bounding box center [372, 132] width 8 height 8
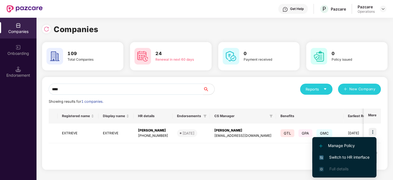
click at [346, 156] on span "Switch to HR interface" at bounding box center [344, 157] width 50 height 6
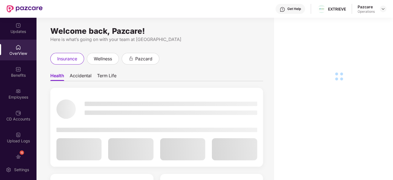
scroll to position [33, 0]
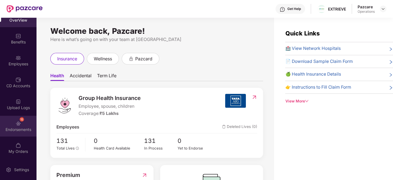
click at [9, 123] on div "15 Endorsements" at bounding box center [18, 125] width 36 height 21
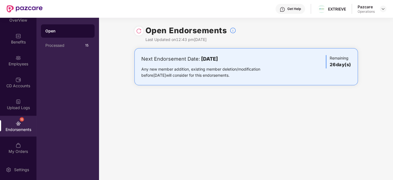
click at [138, 30] on img at bounding box center [139, 31] width 6 height 6
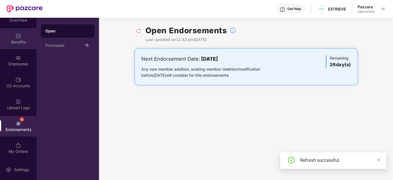
click at [20, 37] on div "Benefits" at bounding box center [18, 38] width 36 height 21
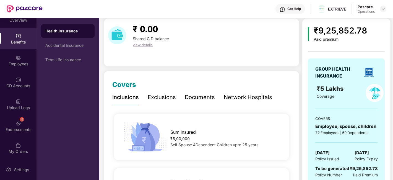
scroll to position [0, 0]
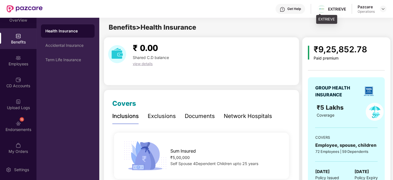
click at [334, 8] on div "EXTRIEVE" at bounding box center [337, 8] width 18 height 5
click at [383, 9] on img at bounding box center [382, 9] width 4 height 4
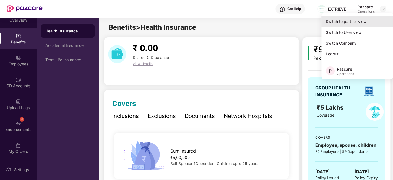
click at [346, 22] on div "Switch to partner view" at bounding box center [357, 21] width 72 height 11
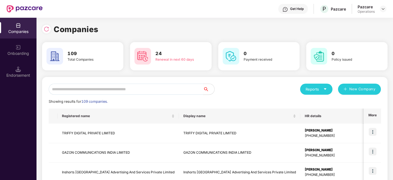
click at [169, 89] on input "text" at bounding box center [126, 88] width 154 height 11
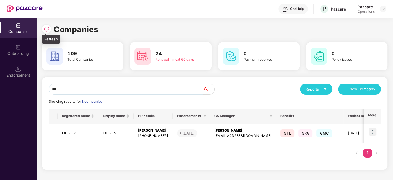
click at [44, 32] on div at bounding box center [46, 29] width 9 height 9
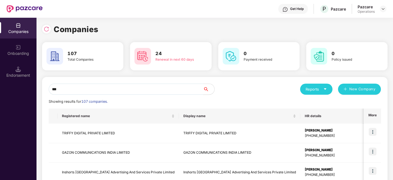
click at [76, 90] on input "***" at bounding box center [126, 88] width 154 height 11
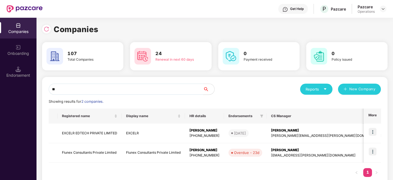
type input "*"
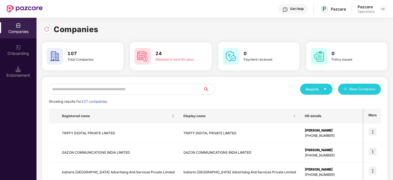
type input "*"
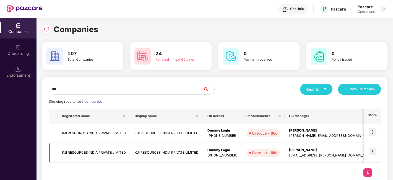
type input "***"
click at [374, 152] on img at bounding box center [372, 151] width 8 height 8
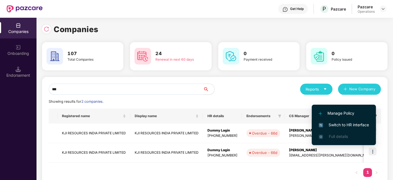
click at [348, 125] on span "Switch to HR interface" at bounding box center [343, 125] width 50 height 6
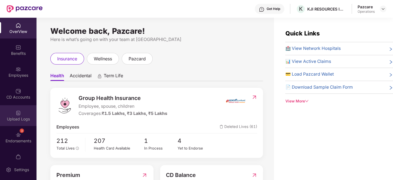
scroll to position [33, 0]
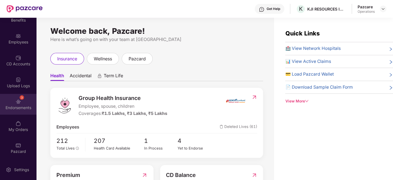
click at [5, 101] on div "3 Endorsements" at bounding box center [18, 104] width 36 height 21
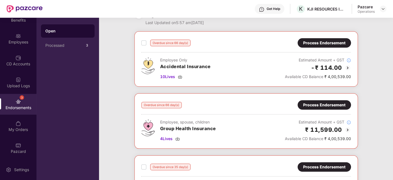
scroll to position [17, 0]
click at [319, 106] on div "Process Endorsement" at bounding box center [324, 104] width 42 height 6
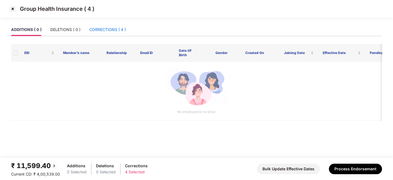
click at [101, 30] on div "CORRECTIONS ( 4 )" at bounding box center [107, 30] width 36 height 6
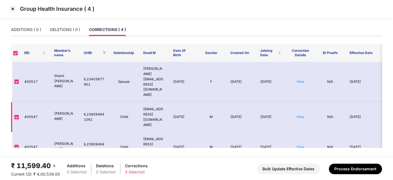
scroll to position [9, 0]
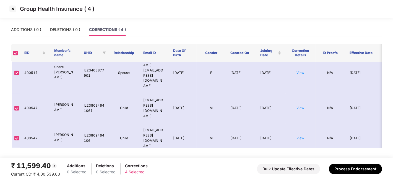
click at [10, 10] on img at bounding box center [12, 8] width 9 height 9
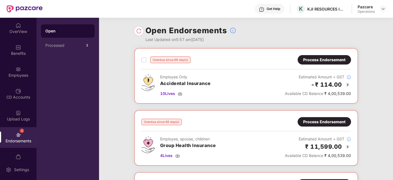
click at [328, 57] on div "Process Endorsement" at bounding box center [324, 60] width 42 height 6
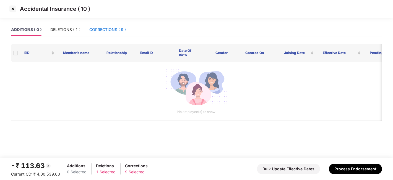
click at [104, 28] on div "CORRECTIONS ( 9 )" at bounding box center [107, 30] width 36 height 6
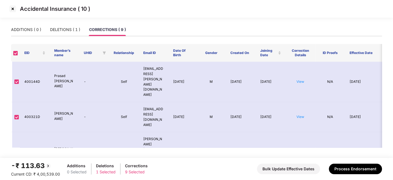
click at [12, 9] on img at bounding box center [12, 8] width 9 height 9
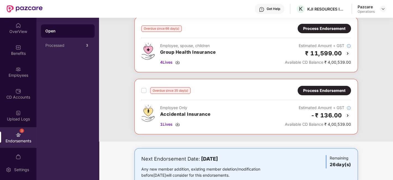
scroll to position [93, 0]
click at [325, 87] on div "Process Endorsement" at bounding box center [324, 90] width 42 height 6
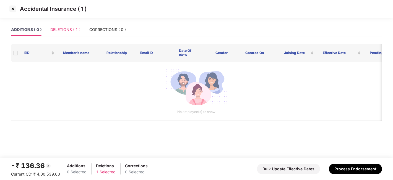
click at [64, 33] on div "DELETIONS ( 1 )" at bounding box center [65, 29] width 30 height 13
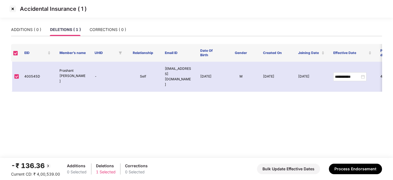
click at [13, 9] on img at bounding box center [12, 8] width 9 height 9
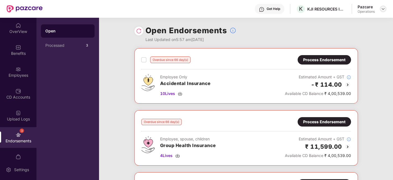
click at [381, 9] on img at bounding box center [382, 9] width 4 height 4
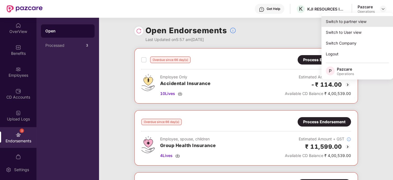
click at [346, 20] on div "Switch to partner view" at bounding box center [357, 21] width 72 height 11
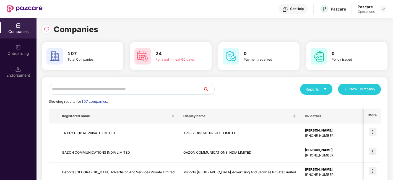
click at [170, 89] on input "text" at bounding box center [126, 88] width 154 height 11
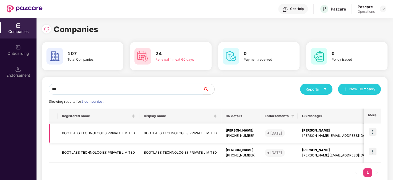
type input "***"
click at [90, 130] on td "BOOTLABS TECHNOLOGIES PRIVATE LIMITED" at bounding box center [98, 133] width 82 height 20
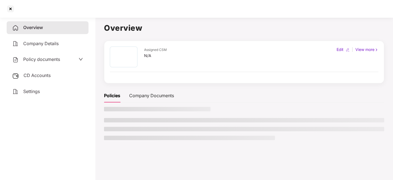
click at [40, 75] on span "CD Accounts" at bounding box center [36, 75] width 27 height 6
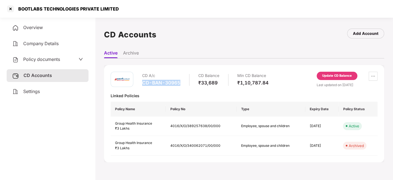
drag, startPoint x: 142, startPoint y: 82, endPoint x: 181, endPoint y: 81, distance: 39.5
click at [181, 81] on div "CD A/c CD-BAN-30965 CD Balance ₹33,689 Min CD Balance ₹1,10,787.84" at bounding box center [205, 80] width 126 height 16
click at [9, 5] on div at bounding box center [10, 8] width 9 height 9
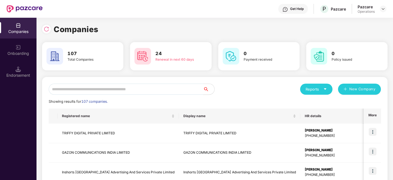
click at [97, 86] on input "text" at bounding box center [126, 88] width 154 height 11
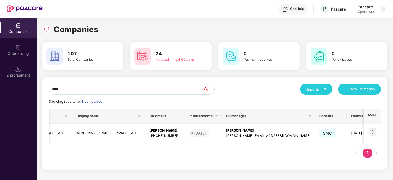
scroll to position [0, 66]
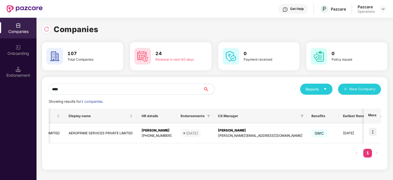
type input "****"
click at [373, 131] on img at bounding box center [372, 132] width 8 height 8
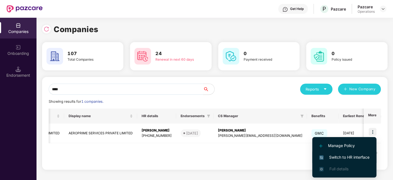
click at [337, 157] on span "Switch to HR interface" at bounding box center [344, 157] width 50 height 6
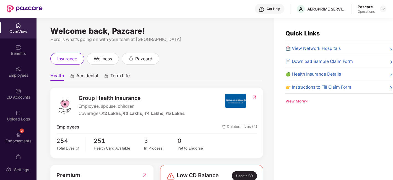
click at [16, 52] on div "Benefits" at bounding box center [18, 54] width 36 height 6
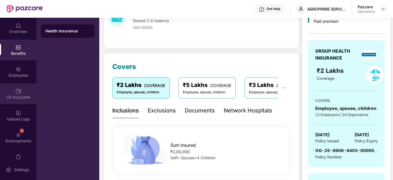
scroll to position [11, 0]
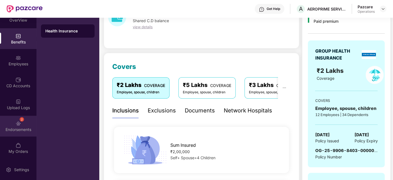
click at [8, 123] on div "2 Endorsements" at bounding box center [18, 125] width 36 height 21
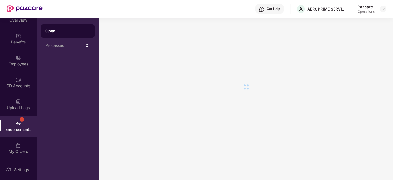
scroll to position [0, 0]
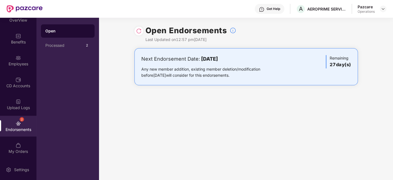
click at [138, 30] on img at bounding box center [139, 31] width 6 height 6
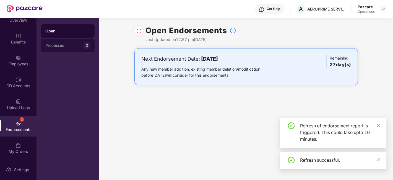
click at [69, 45] on div "Processed" at bounding box center [64, 45] width 38 height 4
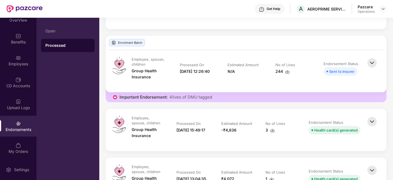
scroll to position [148, 0]
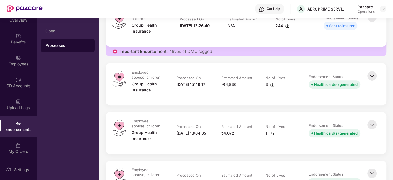
click at [9, 128] on div "Endorsements" at bounding box center [18, 130] width 36 height 6
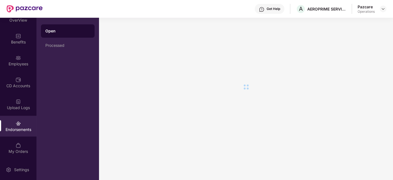
scroll to position [0, 0]
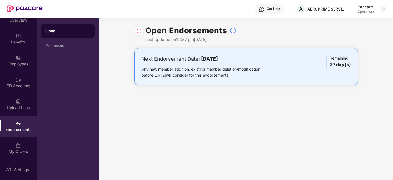
click at [379, 12] on div "Pazcare Operations" at bounding box center [371, 9] width 29 height 10
click at [382, 9] on img at bounding box center [382, 9] width 4 height 4
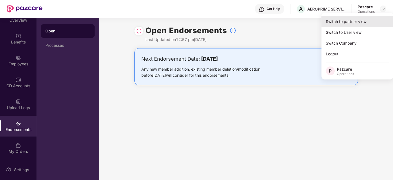
click at [350, 22] on div "Switch to partner view" at bounding box center [357, 21] width 72 height 11
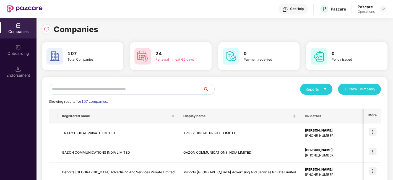
click at [173, 90] on input "text" at bounding box center [126, 88] width 154 height 11
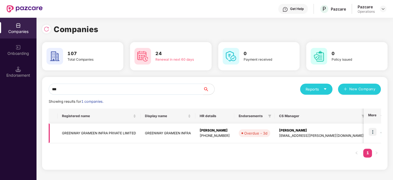
type input "***"
click at [373, 132] on img at bounding box center [372, 132] width 8 height 8
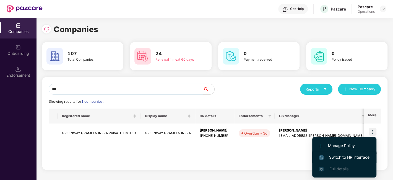
click at [331, 155] on span "Switch to HR interface" at bounding box center [344, 157] width 50 height 6
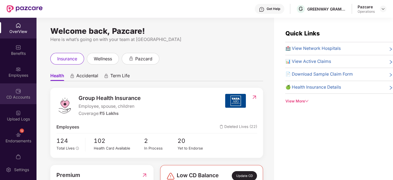
scroll to position [11, 0]
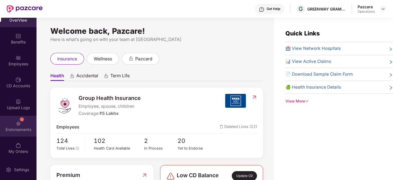
click at [12, 117] on div "12 Endorsements" at bounding box center [18, 125] width 36 height 21
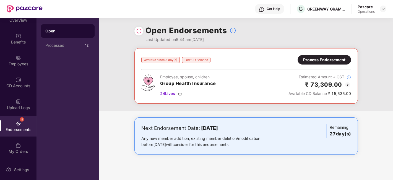
click at [323, 55] on div "Process Endorsement" at bounding box center [323, 59] width 53 height 9
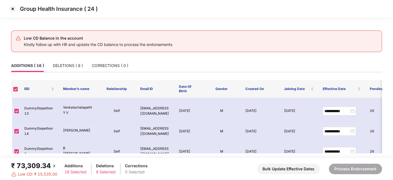
scroll to position [0, 0]
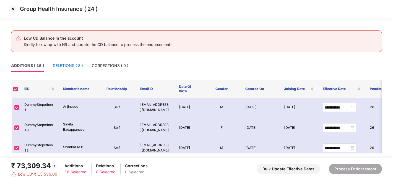
click at [66, 64] on div "DELETIONS ( 8 )" at bounding box center [68, 65] width 30 height 6
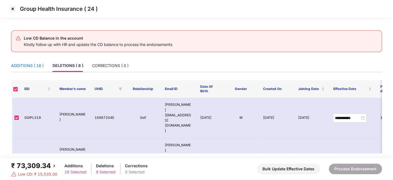
click at [28, 65] on div "ADDITIONS ( 16 )" at bounding box center [27, 65] width 33 height 6
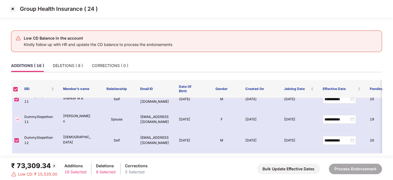
scroll to position [42, 0]
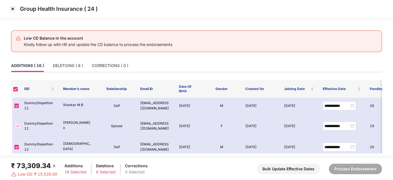
click at [12, 9] on img at bounding box center [12, 8] width 9 height 9
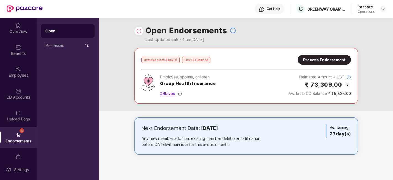
click at [170, 93] on span "24 Lives" at bounding box center [167, 93] width 15 height 6
click at [315, 60] on div "Process Endorsement" at bounding box center [324, 60] width 42 height 6
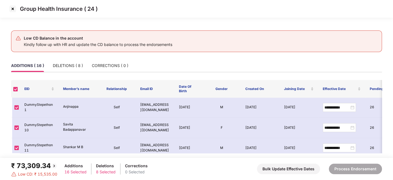
click at [13, 9] on img at bounding box center [12, 8] width 9 height 9
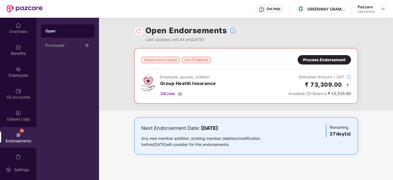
click at [346, 84] on img at bounding box center [347, 84] width 7 height 7
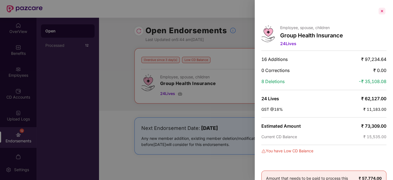
click at [381, 12] on div at bounding box center [381, 11] width 9 height 9
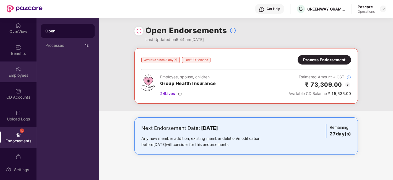
click at [16, 73] on div "Employees" at bounding box center [18, 75] width 36 height 6
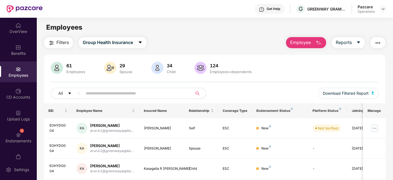
click at [112, 91] on input "text" at bounding box center [135, 93] width 99 height 8
paste input "**********"
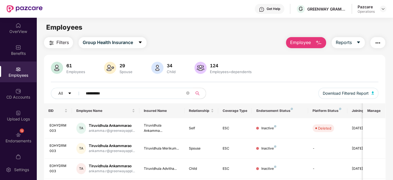
scroll to position [38, 0]
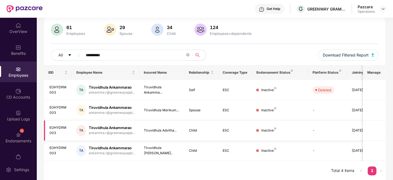
type input "**********"
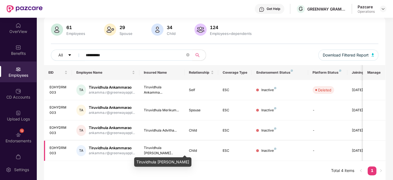
click at [165, 149] on div "Tiruvidhula [PERSON_NAME].." at bounding box center [162, 150] width 36 height 10
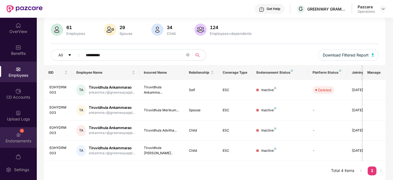
click at [18, 136] on img at bounding box center [18, 135] width 6 height 6
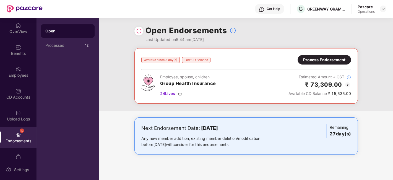
click at [318, 62] on div "Process Endorsement" at bounding box center [324, 60] width 42 height 6
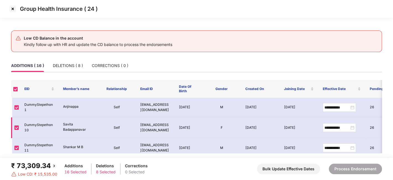
scroll to position [260, 0]
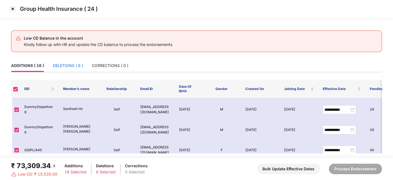
click at [66, 62] on div "DELETIONS ( 8 )" at bounding box center [68, 65] width 30 height 6
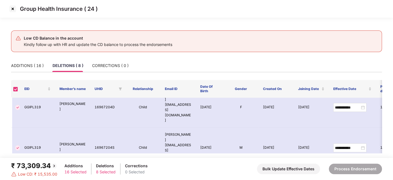
scroll to position [121, 0]
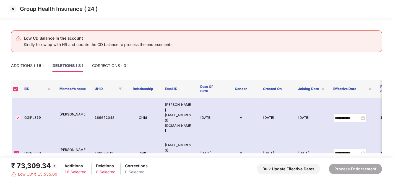
click at [72, 165] on div "Additions" at bounding box center [75, 165] width 22 height 6
click at [24, 62] on div "ADDITIONS ( 16 )" at bounding box center [27, 65] width 33 height 6
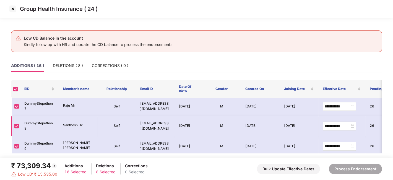
scroll to position [260, 0]
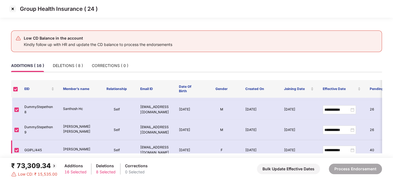
click at [31, 140] on td "GGIPL/445" at bounding box center [39, 150] width 39 height 20
click at [10, 8] on img at bounding box center [12, 8] width 9 height 9
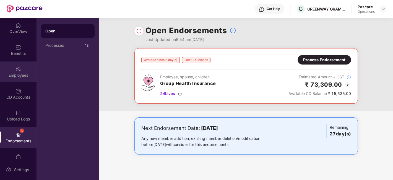
click at [16, 71] on img at bounding box center [18, 69] width 6 height 6
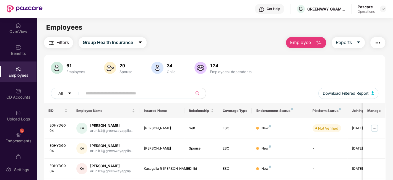
click at [94, 91] on input "text" at bounding box center [135, 93] width 99 height 8
paste input "*********"
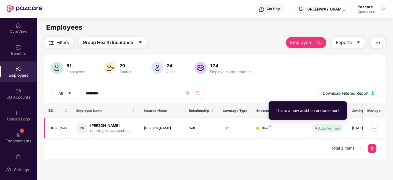
type input "*********"
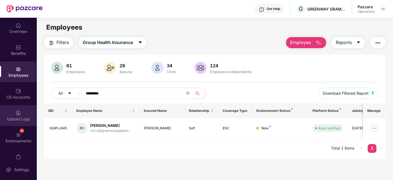
scroll to position [11, 0]
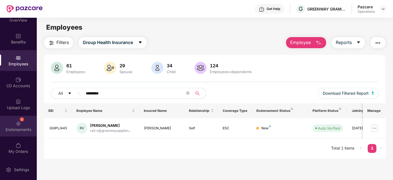
click at [10, 127] on div "Endorsements" at bounding box center [18, 130] width 36 height 6
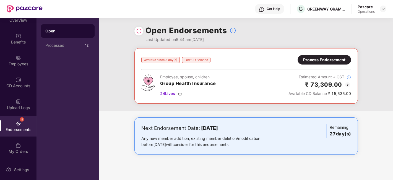
click at [323, 60] on div "Process Endorsement" at bounding box center [324, 60] width 42 height 6
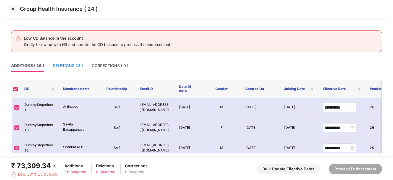
click at [67, 66] on div "DELETIONS ( 8 )" at bounding box center [68, 65] width 30 height 6
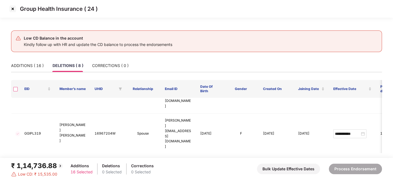
scroll to position [0, 0]
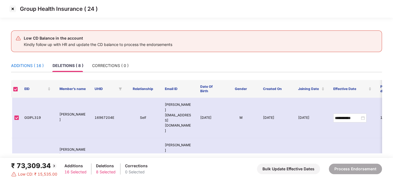
click at [29, 64] on div "ADDITIONS ( 16 )" at bounding box center [27, 65] width 33 height 6
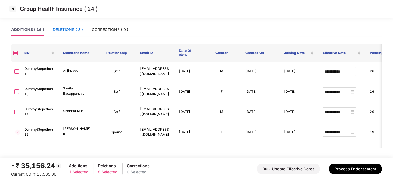
click at [68, 31] on div "DELETIONS ( 8 )" at bounding box center [68, 30] width 30 height 6
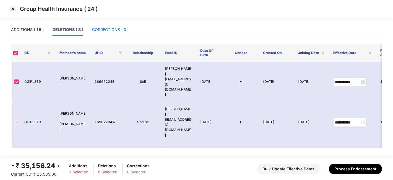
click at [107, 30] on div "CORRECTIONS ( 0 )" at bounding box center [110, 30] width 36 height 6
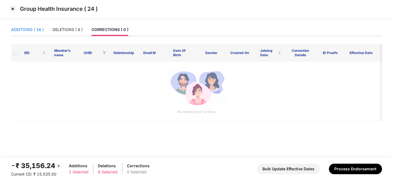
click at [31, 27] on div "ADDITIONS ( 16 )" at bounding box center [27, 30] width 33 height 6
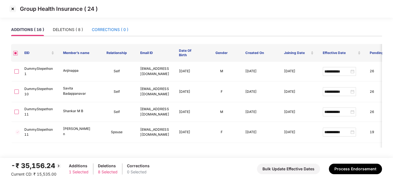
click at [105, 30] on div "CORRECTIONS ( 0 )" at bounding box center [110, 30] width 36 height 6
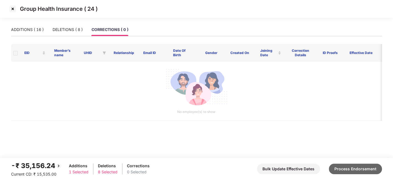
click at [345, 168] on button "Process Endorsement" at bounding box center [354, 168] width 53 height 10
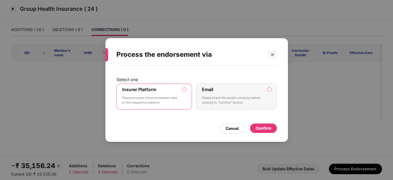
click at [260, 127] on div "Confirm" at bounding box center [263, 128] width 16 height 6
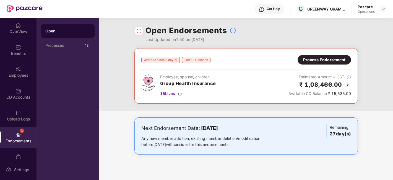
click at [330, 60] on div "Process Endorsement" at bounding box center [324, 60] width 42 height 6
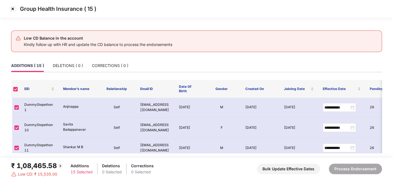
click at [13, 8] on img at bounding box center [12, 8] width 9 height 9
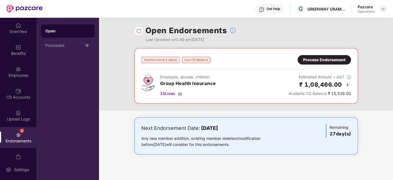
click at [380, 9] on img at bounding box center [382, 9] width 4 height 4
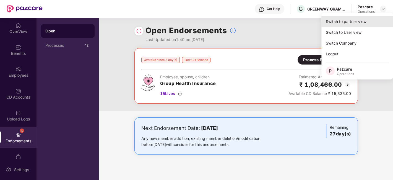
click at [346, 19] on div "Switch to partner view" at bounding box center [357, 21] width 72 height 11
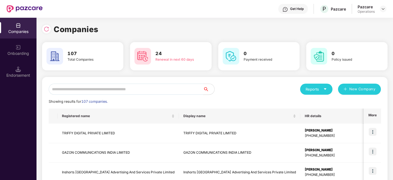
click at [89, 87] on input "text" at bounding box center [126, 88] width 154 height 11
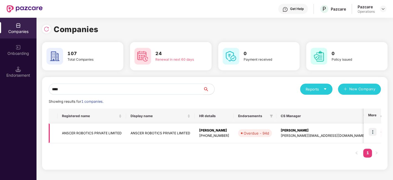
type input "****"
click at [371, 132] on img at bounding box center [372, 132] width 8 height 8
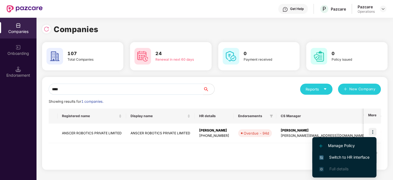
click at [344, 156] on span "Switch to HR interface" at bounding box center [344, 157] width 50 height 6
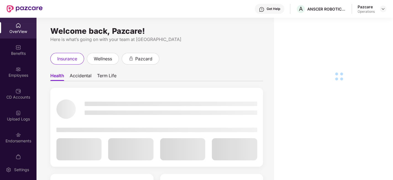
scroll to position [11, 0]
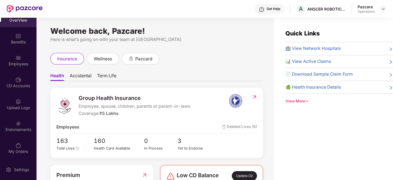
click at [20, 127] on div "Endorsements" at bounding box center [18, 130] width 36 height 6
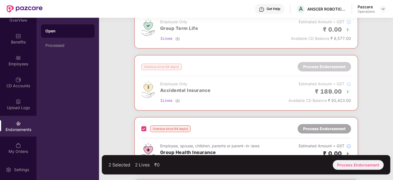
scroll to position [0, 0]
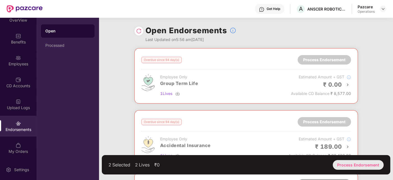
click at [351, 163] on div "Process Endorsement" at bounding box center [357, 165] width 51 height 10
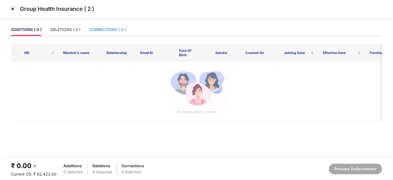
click at [102, 31] on div "CORRECTIONS ( 2 )" at bounding box center [107, 30] width 36 height 6
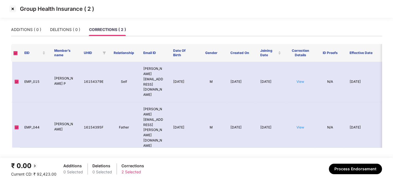
click at [13, 9] on img at bounding box center [12, 8] width 9 height 9
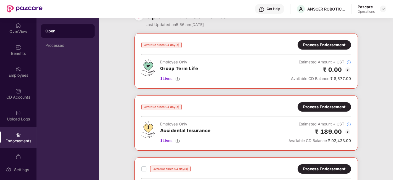
scroll to position [15, 0]
click at [318, 40] on div "Process Endorsement" at bounding box center [323, 44] width 53 height 9
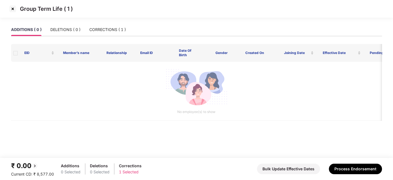
click at [12, 10] on img at bounding box center [12, 8] width 9 height 9
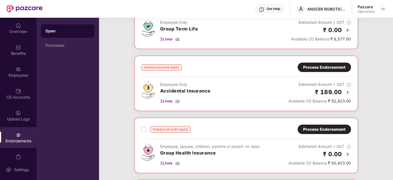
scroll to position [54, 0]
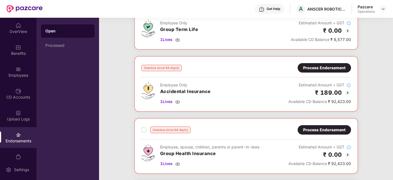
click at [320, 63] on div "Process Endorsement" at bounding box center [323, 67] width 53 height 9
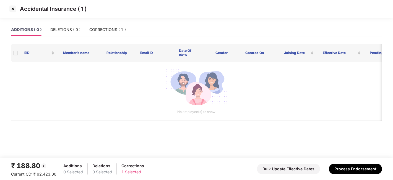
click at [12, 9] on img at bounding box center [12, 8] width 9 height 9
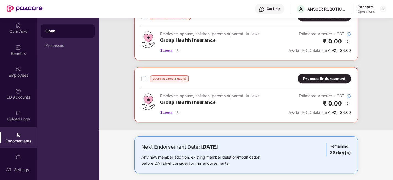
scroll to position [231, 0]
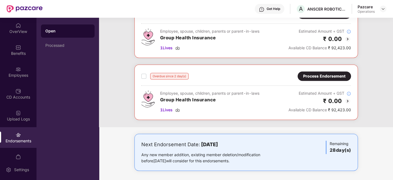
click at [308, 74] on div "Process Endorsement" at bounding box center [324, 76] width 42 height 6
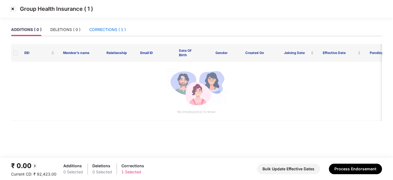
click at [99, 28] on div "CORRECTIONS ( 1 )" at bounding box center [107, 30] width 36 height 6
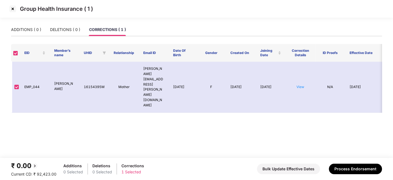
click at [12, 8] on img at bounding box center [12, 8] width 9 height 9
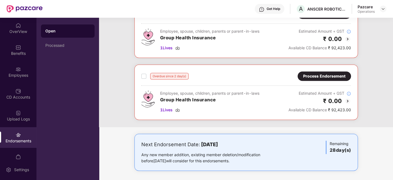
click at [322, 74] on div "Process Endorsement" at bounding box center [324, 76] width 42 height 6
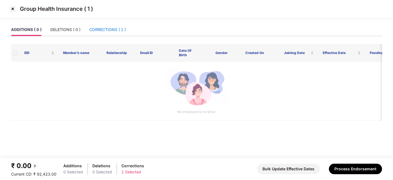
click at [108, 30] on div "CORRECTIONS ( 1 )" at bounding box center [107, 30] width 36 height 6
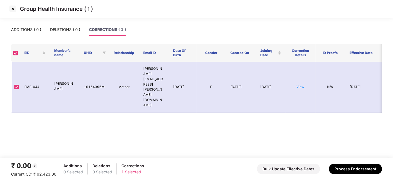
click at [12, 7] on img at bounding box center [12, 8] width 9 height 9
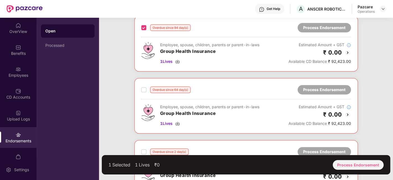
scroll to position [159, 0]
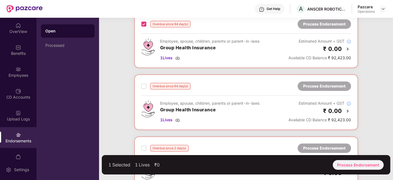
click at [142, 85] on div "Overdue since 64 day(s) Process Endorsement Employee, spouse, children, parents…" at bounding box center [245, 101] width 223 height 55
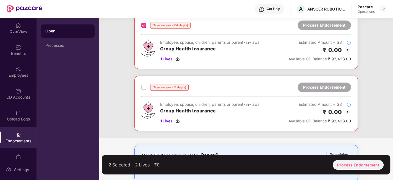
scroll to position [221, 0]
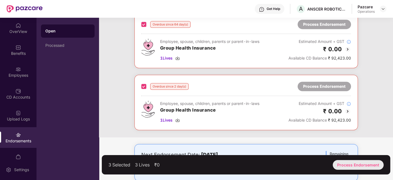
click at [347, 162] on div "Process Endorsement" at bounding box center [357, 165] width 51 height 10
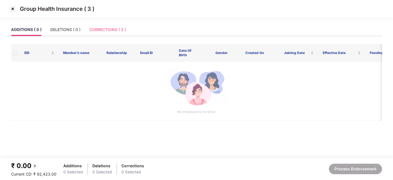
click at [99, 25] on div "CORRECTIONS ( 3 )" at bounding box center [107, 29] width 36 height 13
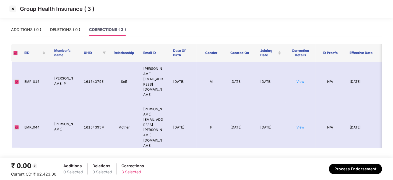
click at [10, 9] on img at bounding box center [12, 8] width 9 height 9
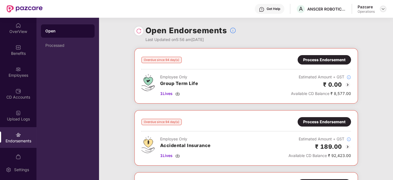
click at [382, 10] on img at bounding box center [382, 9] width 4 height 4
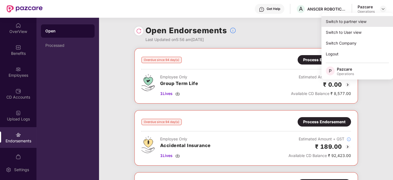
click at [360, 20] on div "Switch to partner view" at bounding box center [357, 21] width 72 height 11
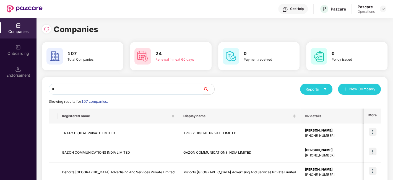
click at [173, 92] on input "*" at bounding box center [126, 88] width 154 height 11
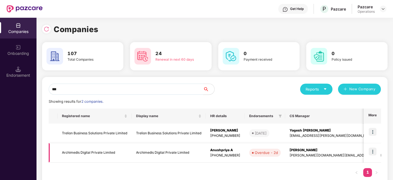
type input "***"
click at [372, 150] on img at bounding box center [372, 151] width 8 height 8
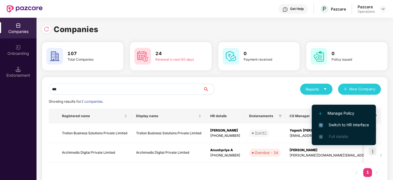
click at [338, 125] on span "Switch to HR interface" at bounding box center [343, 125] width 50 height 6
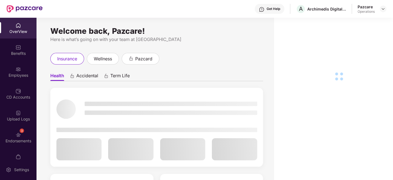
click at [11, 130] on div "3 Endorsements" at bounding box center [18, 137] width 36 height 21
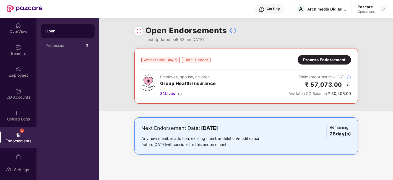
click at [319, 59] on div "Process Endorsement" at bounding box center [324, 60] width 42 height 6
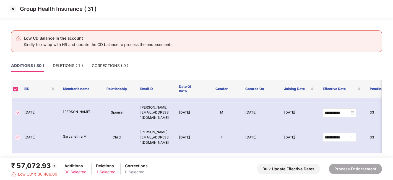
scroll to position [0, 0]
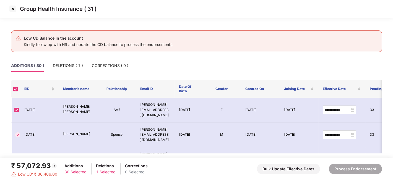
click at [13, 7] on img at bounding box center [12, 8] width 9 height 9
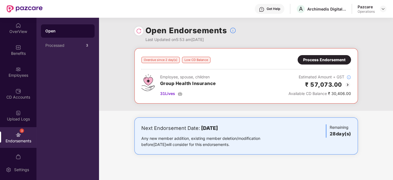
click at [317, 58] on div "Process Endorsement" at bounding box center [324, 60] width 42 height 6
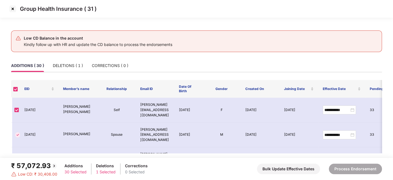
click at [11, 10] on img at bounding box center [12, 8] width 9 height 9
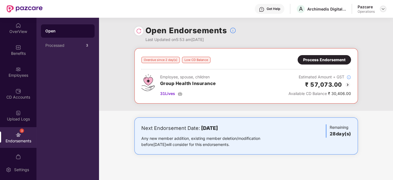
click at [382, 10] on img at bounding box center [382, 9] width 4 height 4
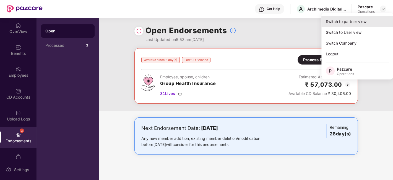
click at [337, 22] on div "Switch to partner view" at bounding box center [357, 21] width 72 height 11
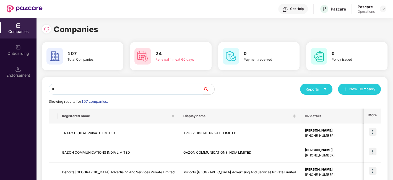
click at [97, 91] on input "*" at bounding box center [126, 88] width 154 height 11
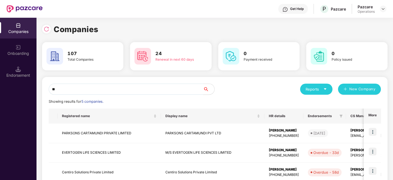
type input "*"
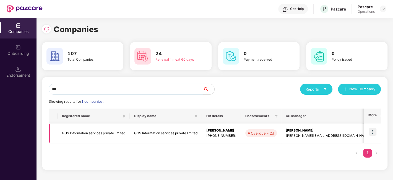
type input "***"
